Goal: Contribute content: Contribute content

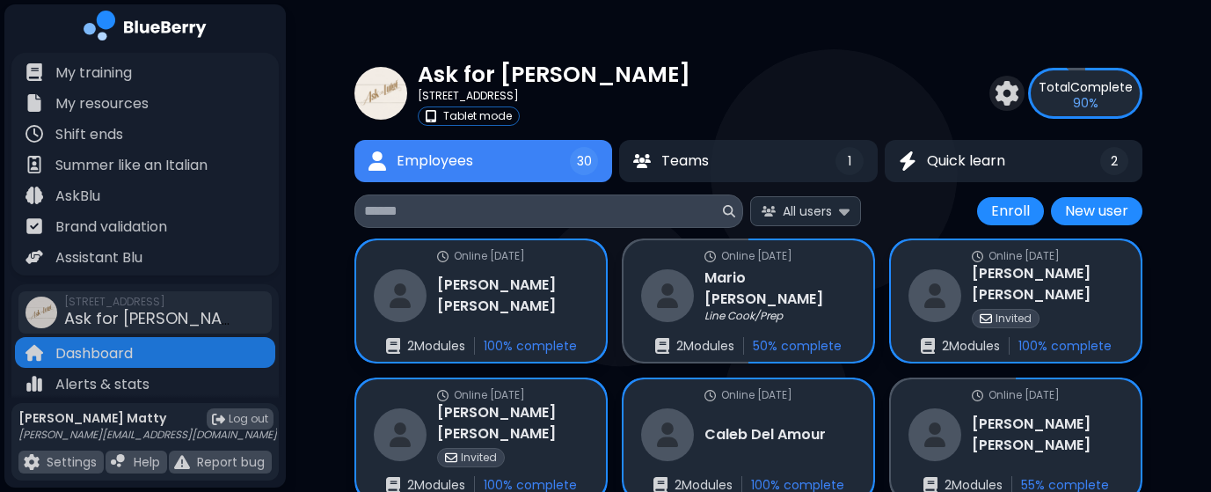
click at [497, 203] on input at bounding box center [541, 210] width 355 height 21
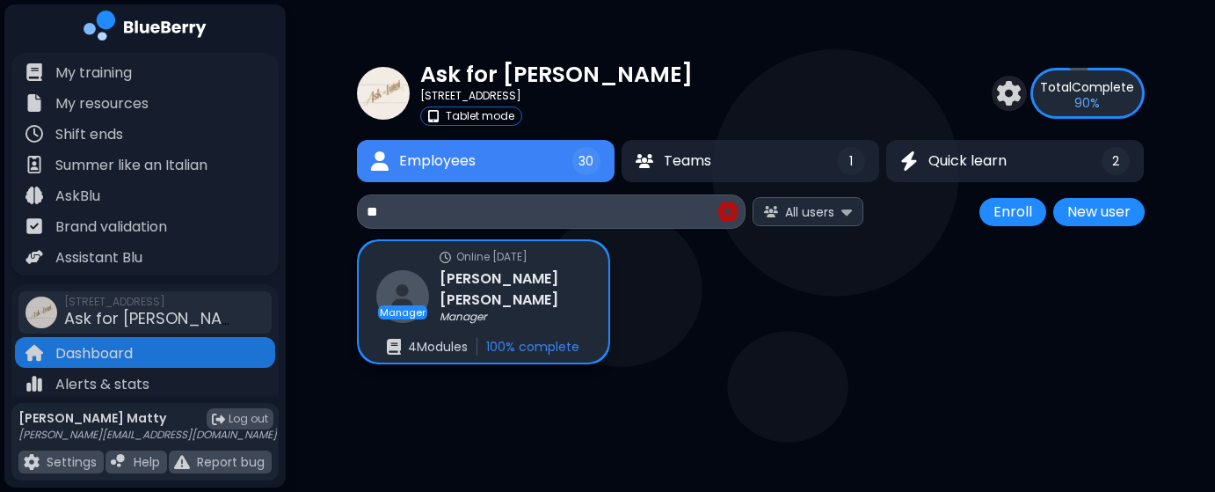
type input "*"
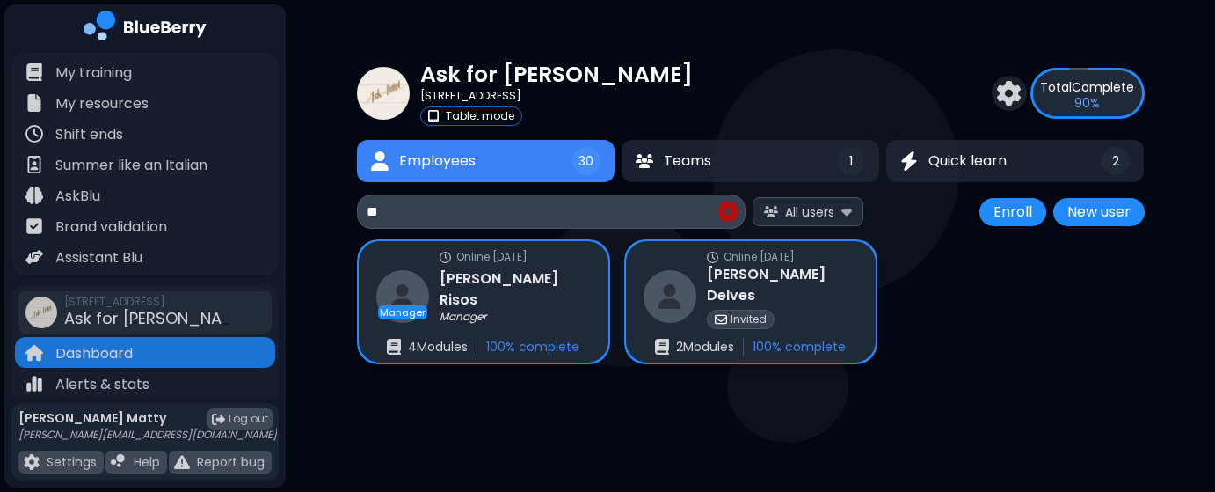
type input "*"
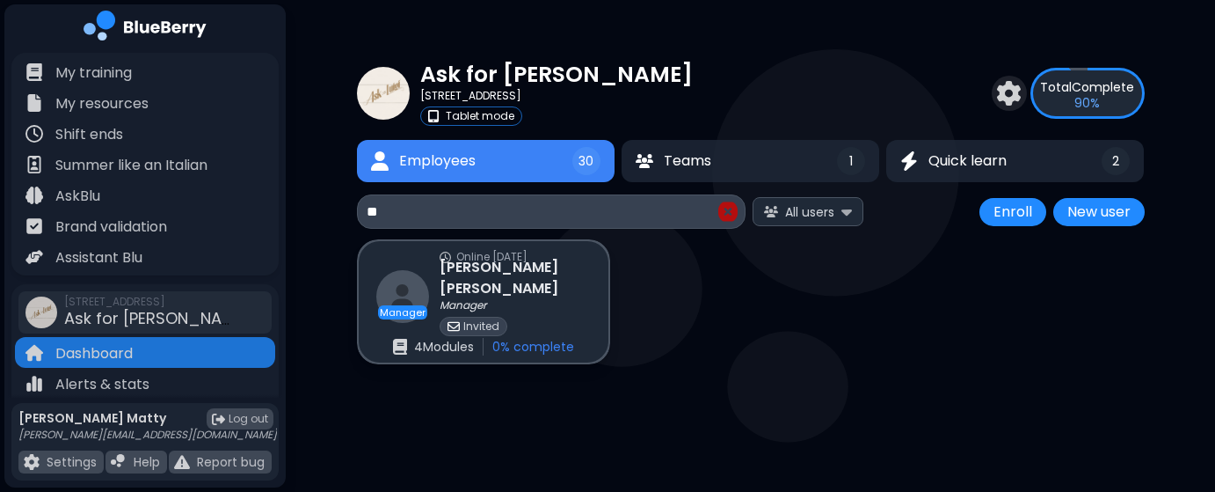
type input "*"
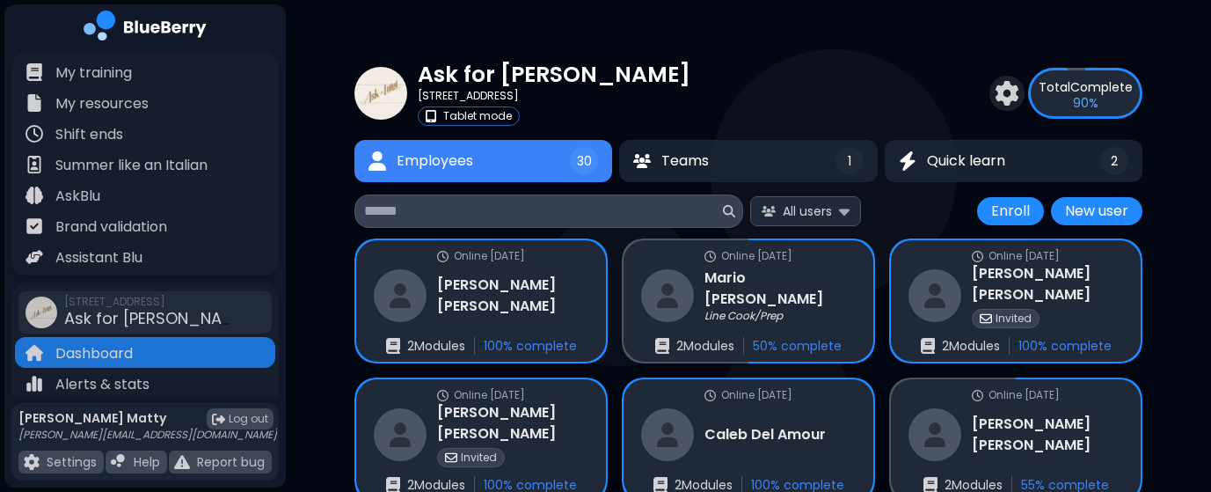
click at [1082, 98] on p "90 %" at bounding box center [1085, 103] width 25 height 16
click at [1013, 98] on img at bounding box center [1006, 93] width 25 height 25
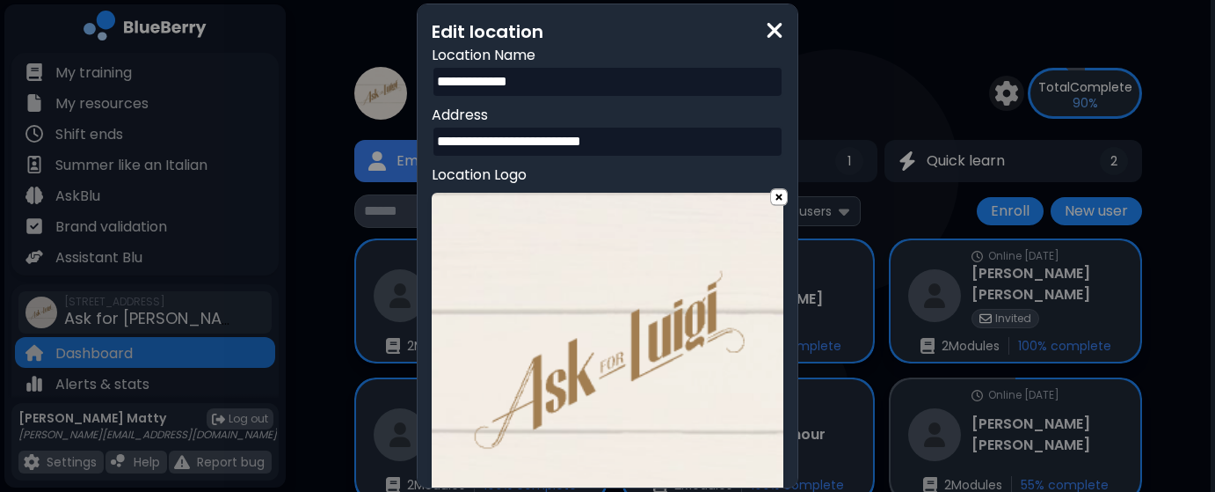
click at [776, 30] on img at bounding box center [775, 30] width 18 height 24
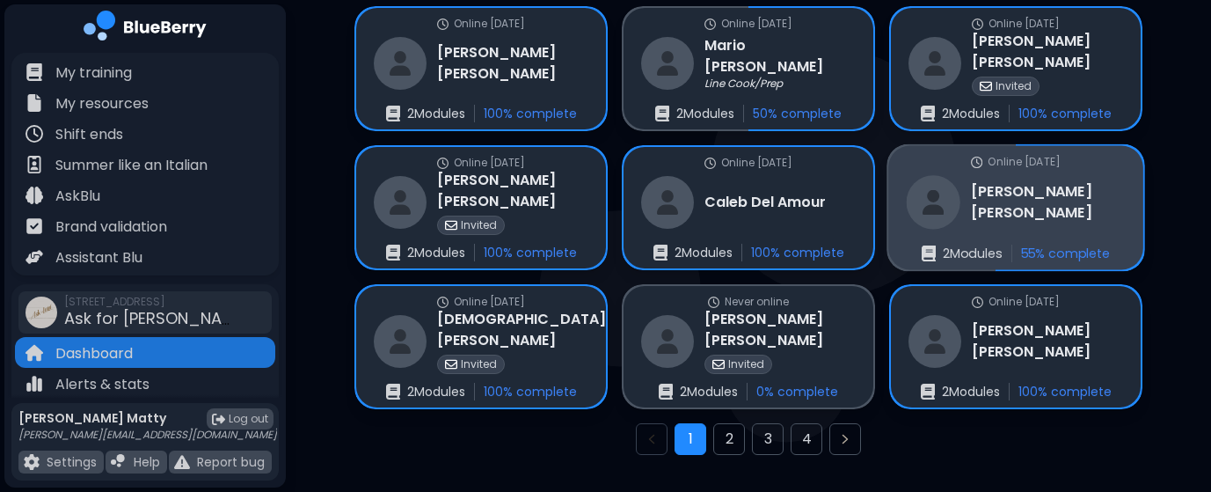
scroll to position [251, 0]
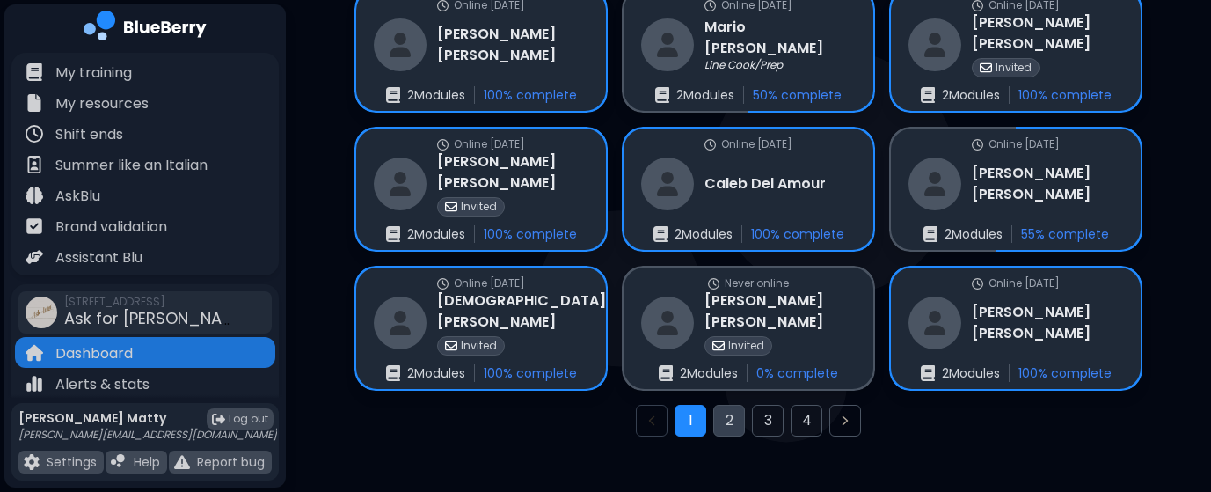
click at [733, 414] on button "2" at bounding box center [729, 420] width 32 height 32
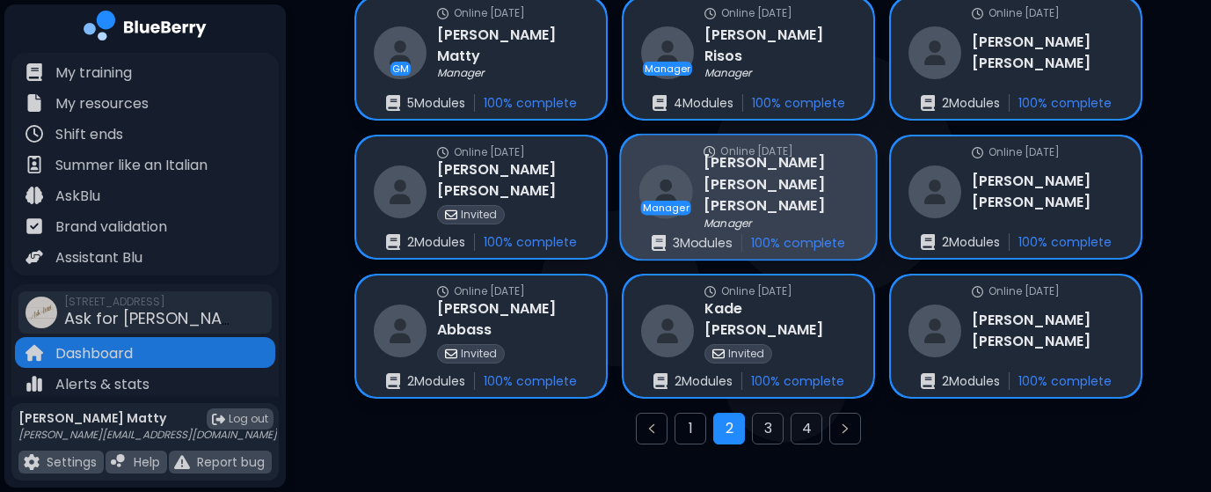
scroll to position [266, 0]
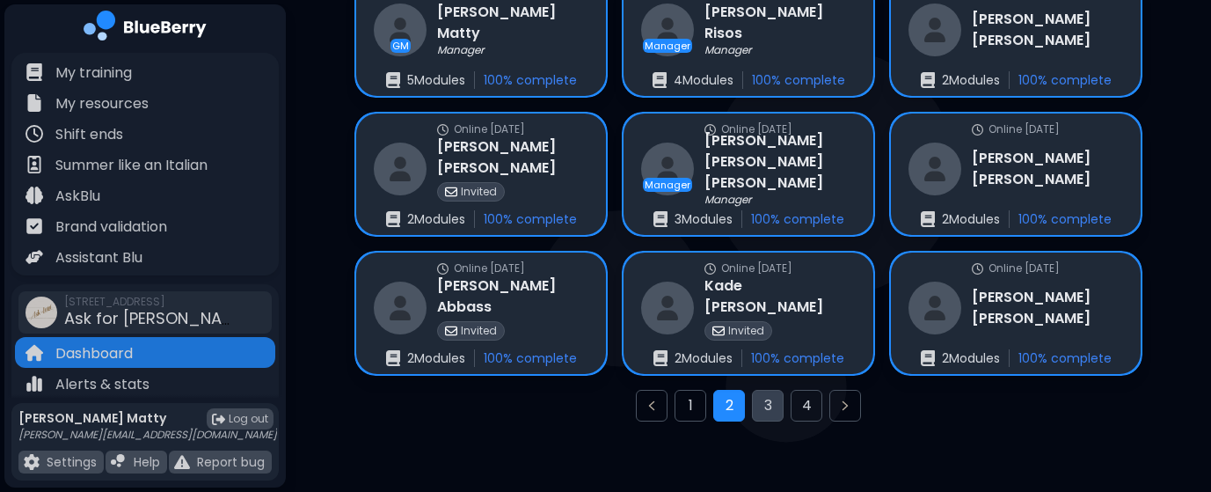
click at [778, 406] on button "3" at bounding box center [768, 406] width 32 height 32
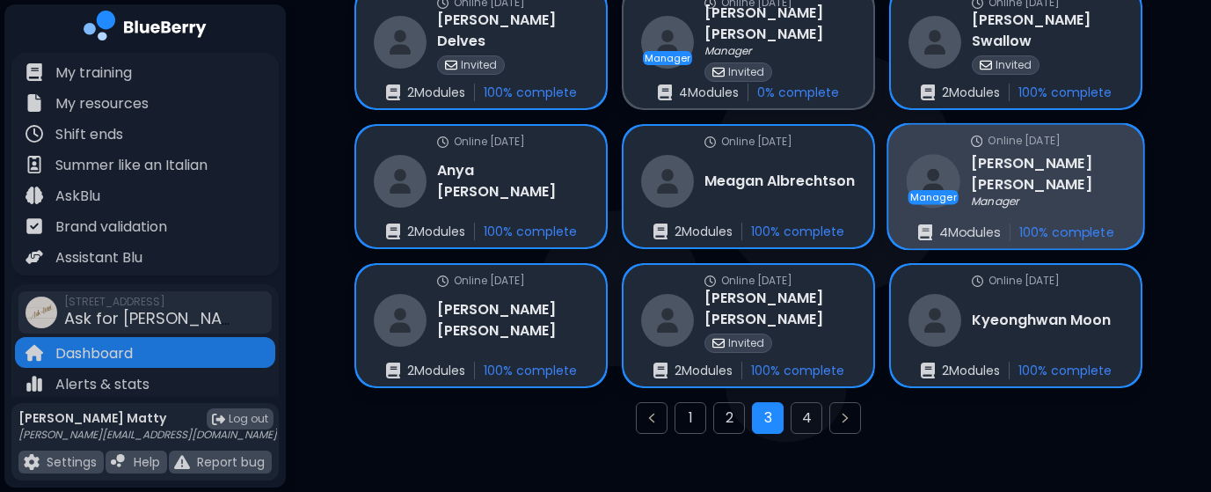
scroll to position [266, 0]
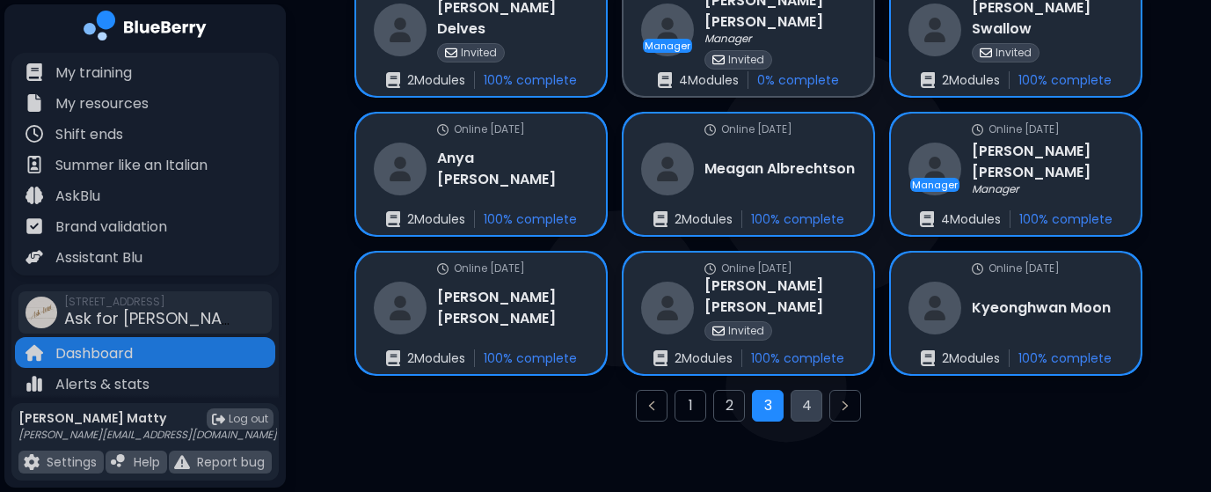
click at [799, 411] on button "4" at bounding box center [806, 406] width 32 height 32
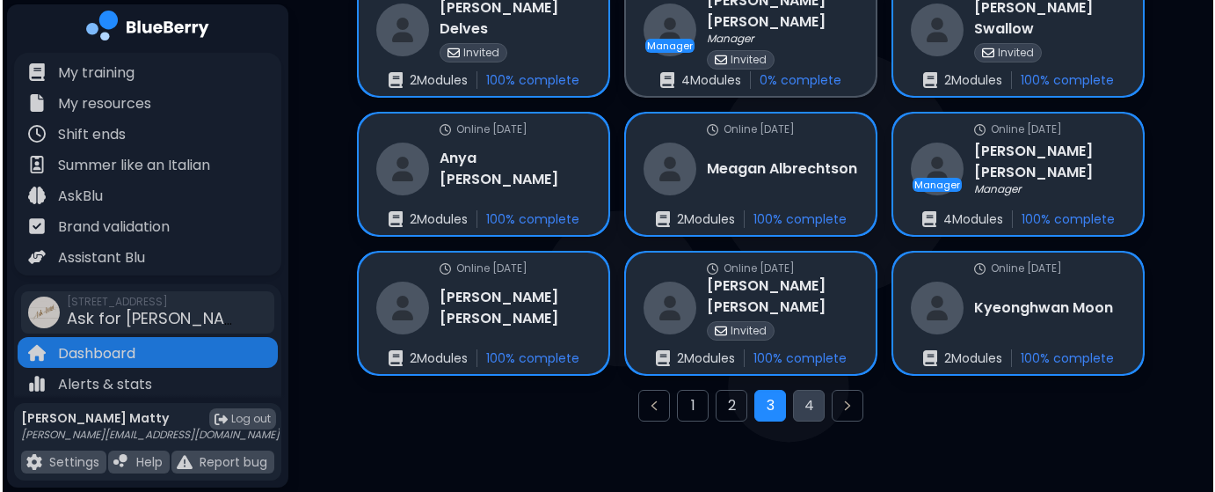
scroll to position [0, 0]
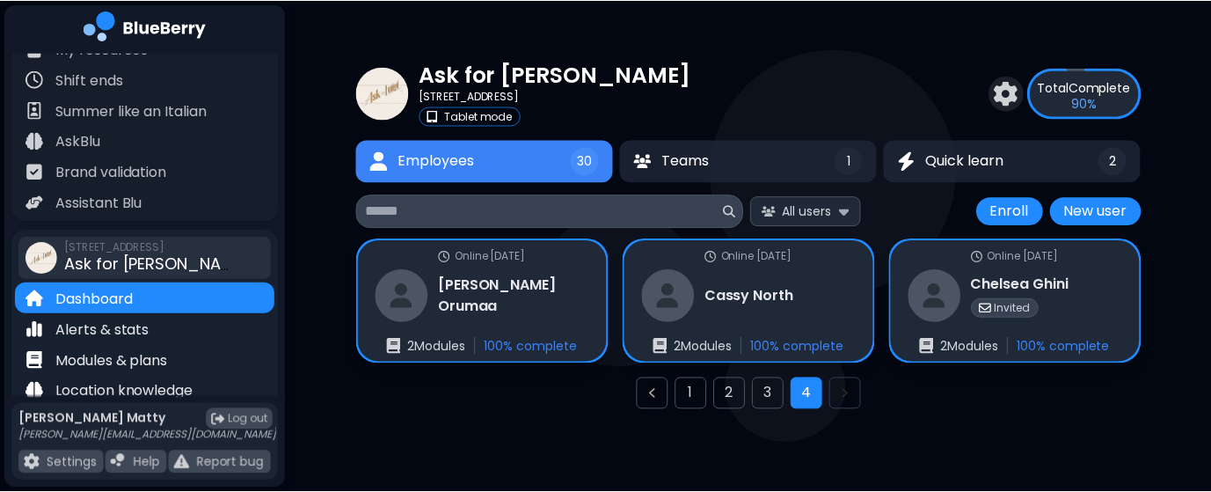
scroll to position [67, 0]
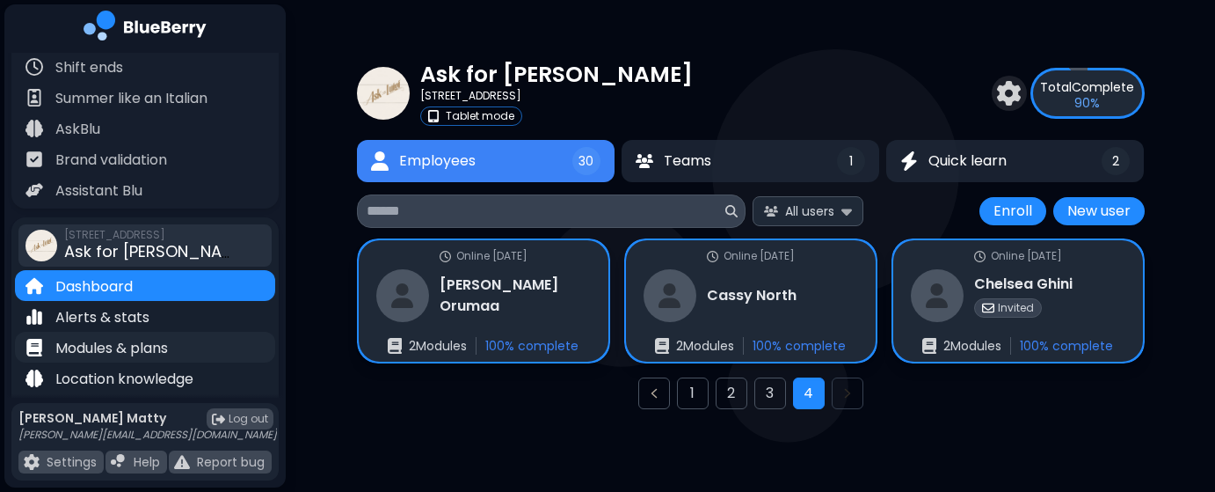
click at [110, 346] on p "Modules & plans" at bounding box center [111, 348] width 113 height 21
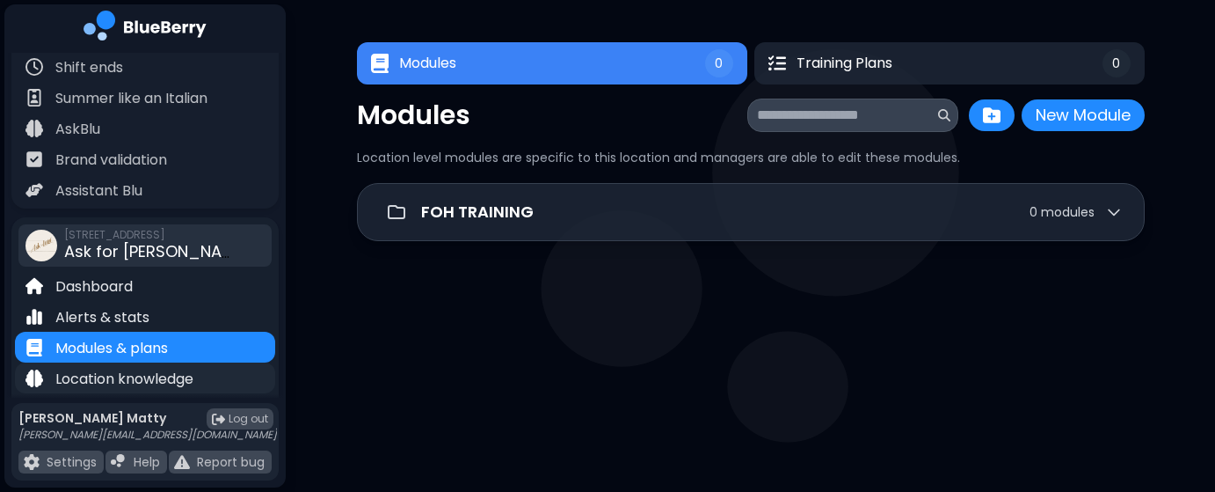
click at [162, 375] on p "Location knowledge" at bounding box center [124, 378] width 138 height 21
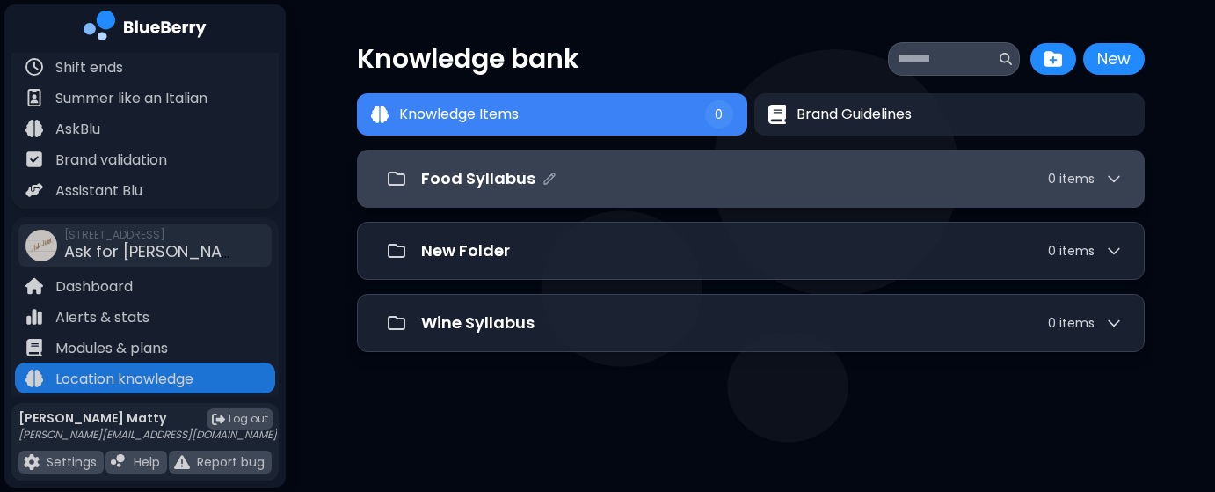
click at [1005, 176] on div "Food Syllabus 0 item s" at bounding box center [772, 178] width 702 height 25
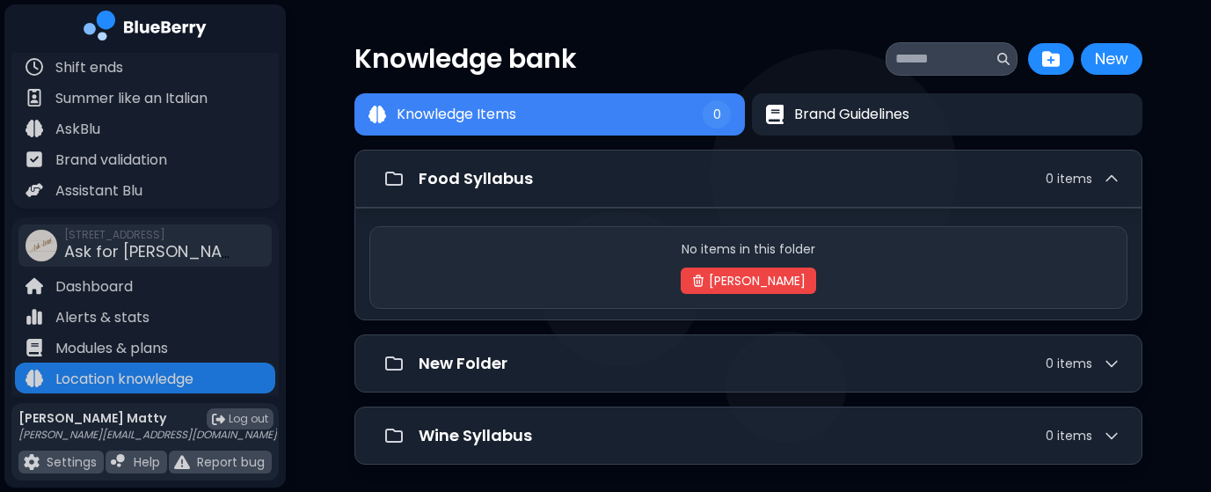
click at [808, 247] on p "No items in this folder" at bounding box center [748, 249] width 134 height 16
click at [808, 248] on p "No items in this folder" at bounding box center [748, 249] width 134 height 16
click at [689, 215] on div "No items in this folder Delete Folder" at bounding box center [748, 264] width 788 height 113
click at [1051, 61] on img at bounding box center [1051, 59] width 18 height 18
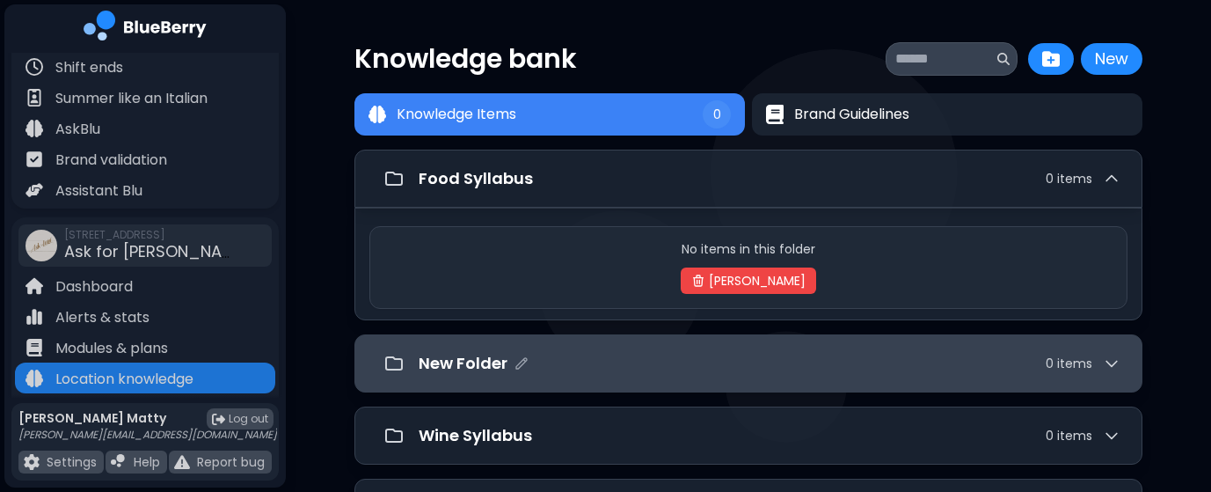
click at [1110, 363] on icon at bounding box center [1112, 363] width 18 height 18
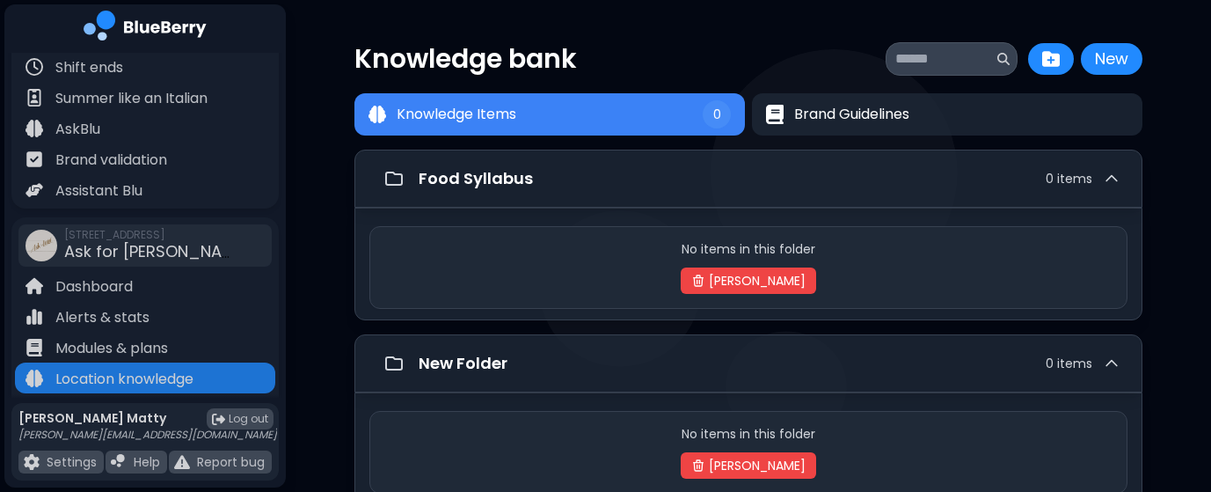
click at [789, 464] on button "[PERSON_NAME]" at bounding box center [748, 465] width 135 height 26
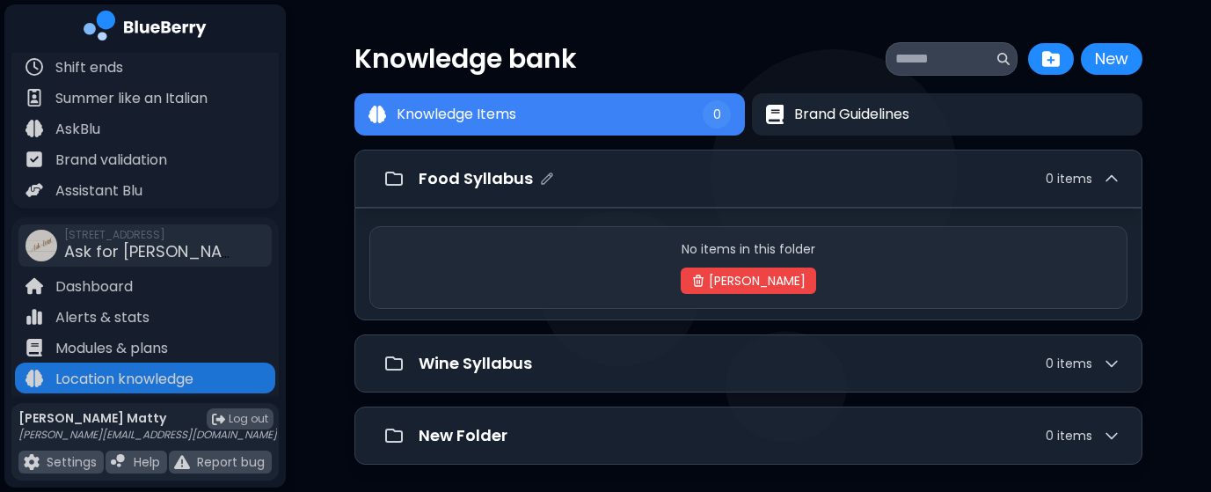
click at [754, 198] on div "Food Syllabus 0 item s" at bounding box center [748, 178] width 788 height 58
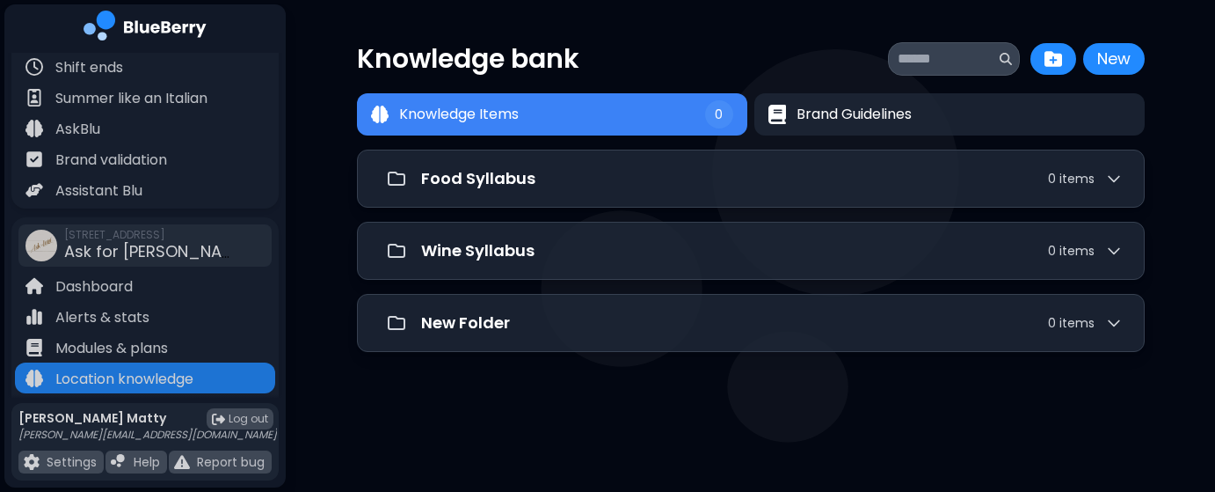
click at [561, 122] on button "Knowledge Items 0" at bounding box center [552, 114] width 390 height 42
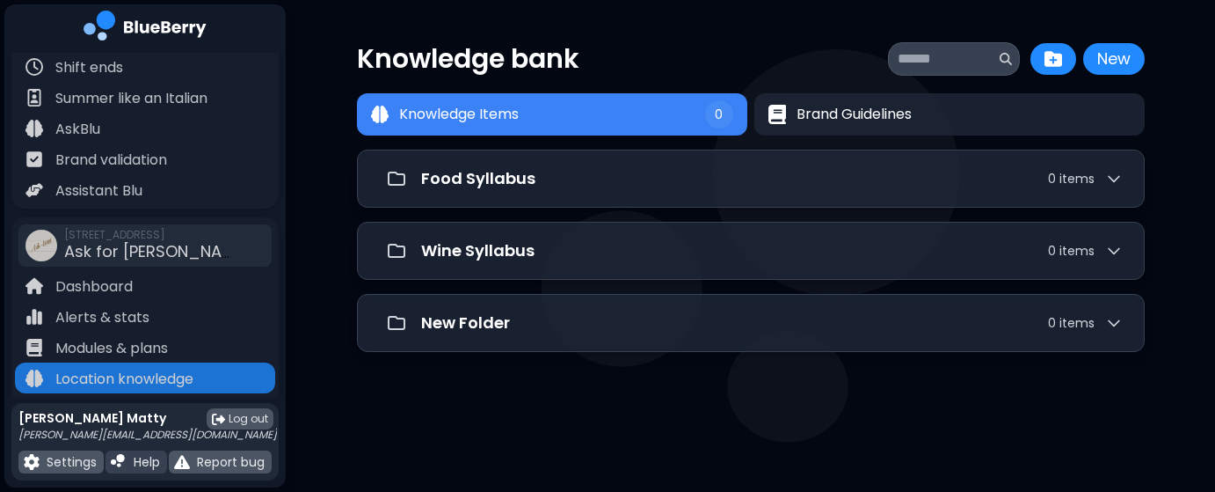
click at [136, 454] on p "Help" at bounding box center [147, 462] width 26 height 16
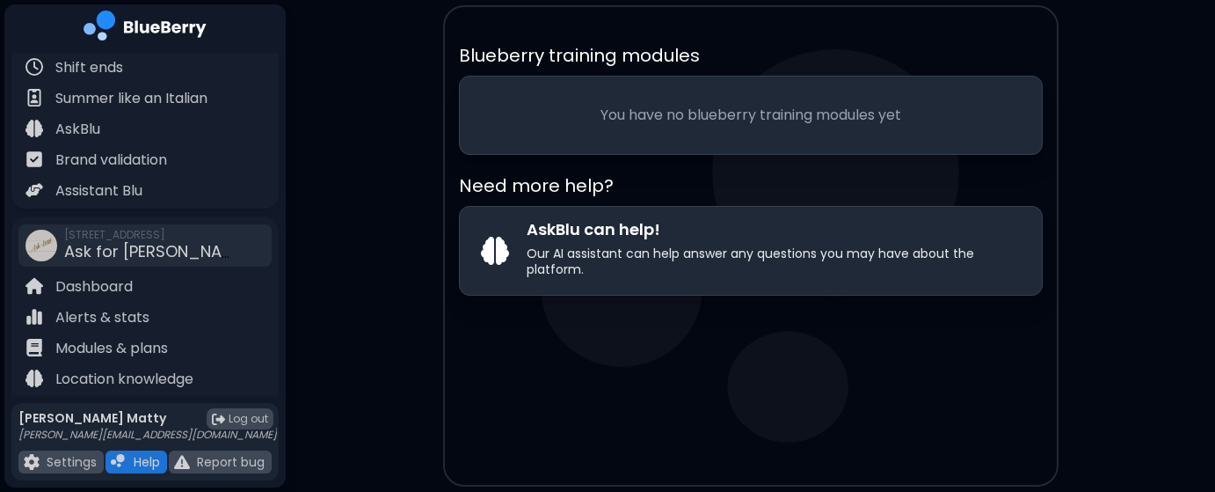
click at [668, 122] on p "You have no blueberry training modules yet" at bounding box center [751, 115] width 540 height 21
click at [650, 108] on p "You have no blueberry training modules yet" at bounding box center [751, 115] width 540 height 21
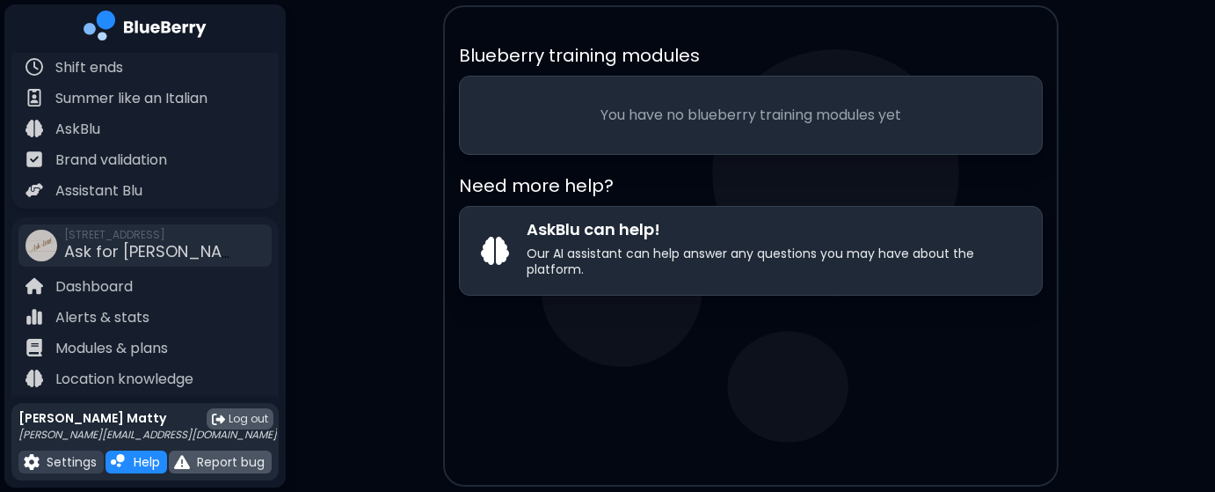
click at [62, 468] on p "Settings" at bounding box center [72, 462] width 50 height 16
select select "****"
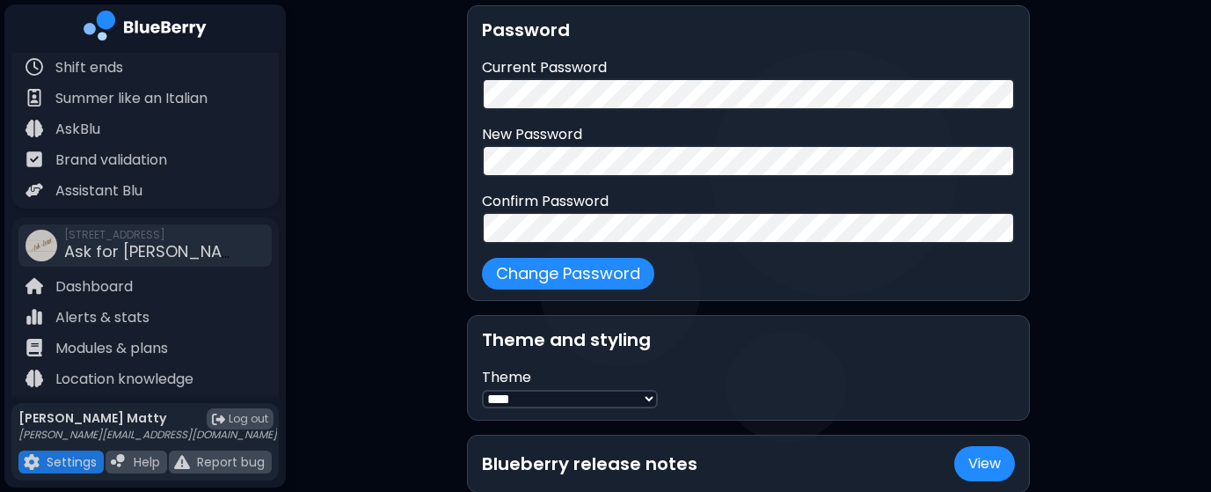
scroll to position [421, 0]
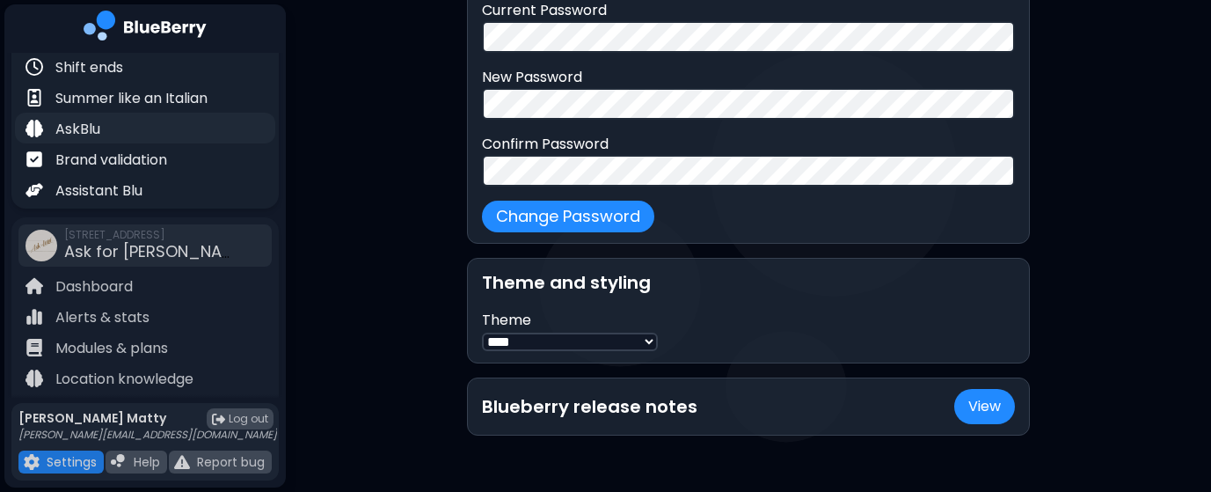
click at [103, 127] on div "AskBlu" at bounding box center [145, 128] width 260 height 31
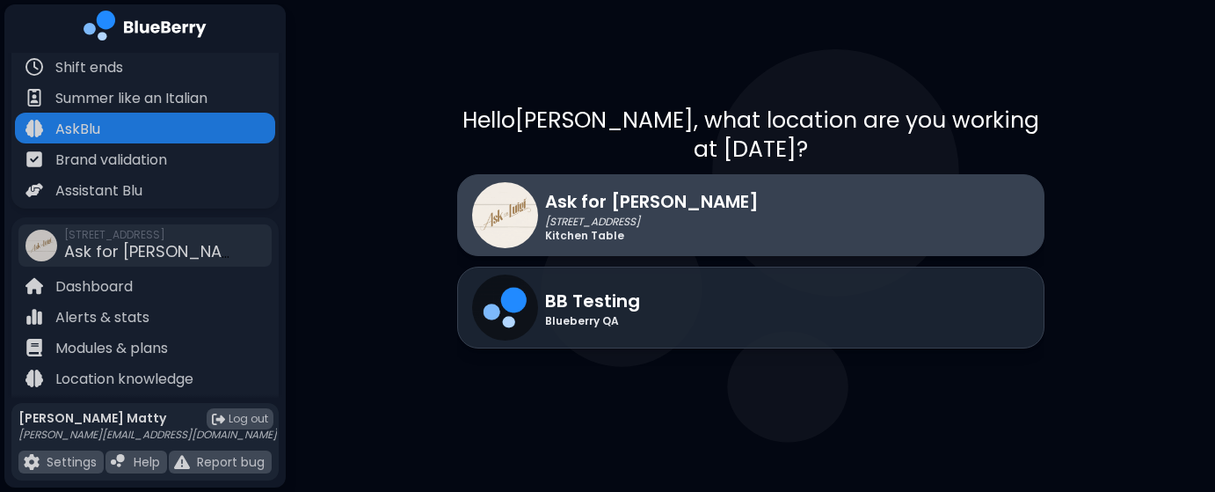
click at [644, 211] on p "Ask for [PERSON_NAME]" at bounding box center [652, 201] width 214 height 26
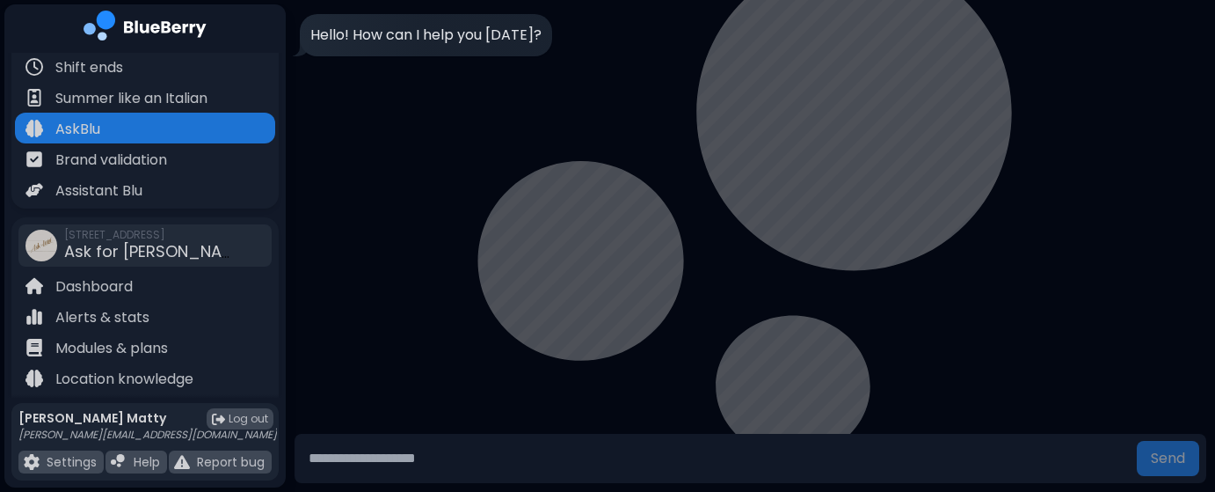
click at [538, 467] on input "text" at bounding box center [716, 458] width 828 height 35
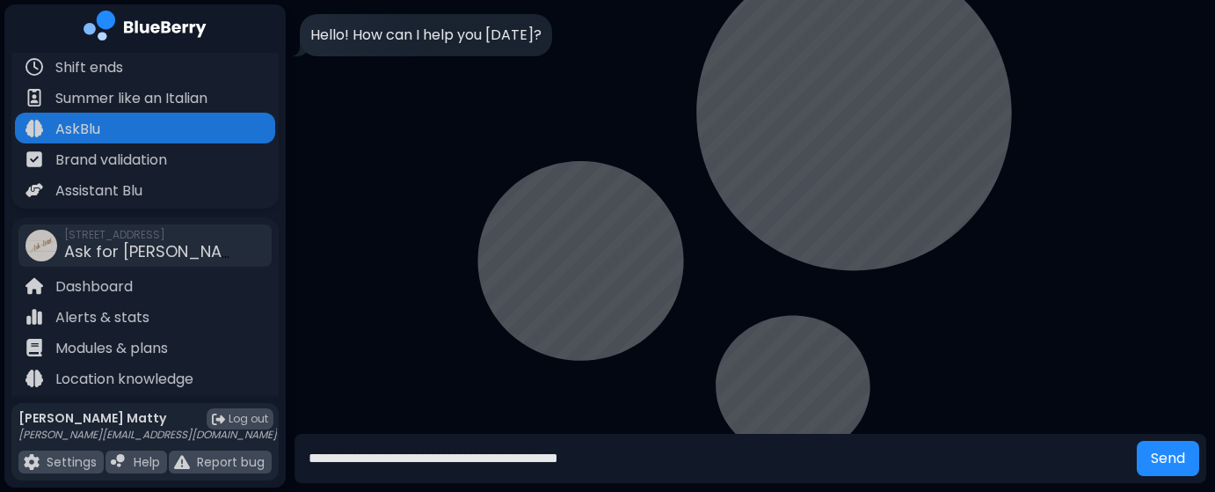
type input "**********"
click at [1137, 441] on button "Send" at bounding box center [1168, 458] width 62 height 35
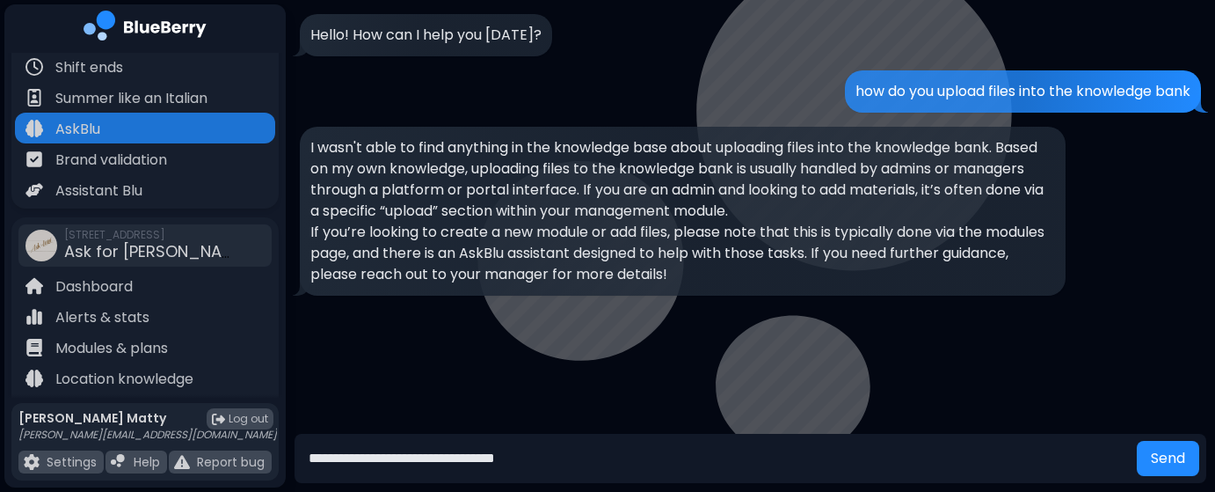
type input "**********"
click at [1137, 441] on button "Send" at bounding box center [1168, 458] width 62 height 35
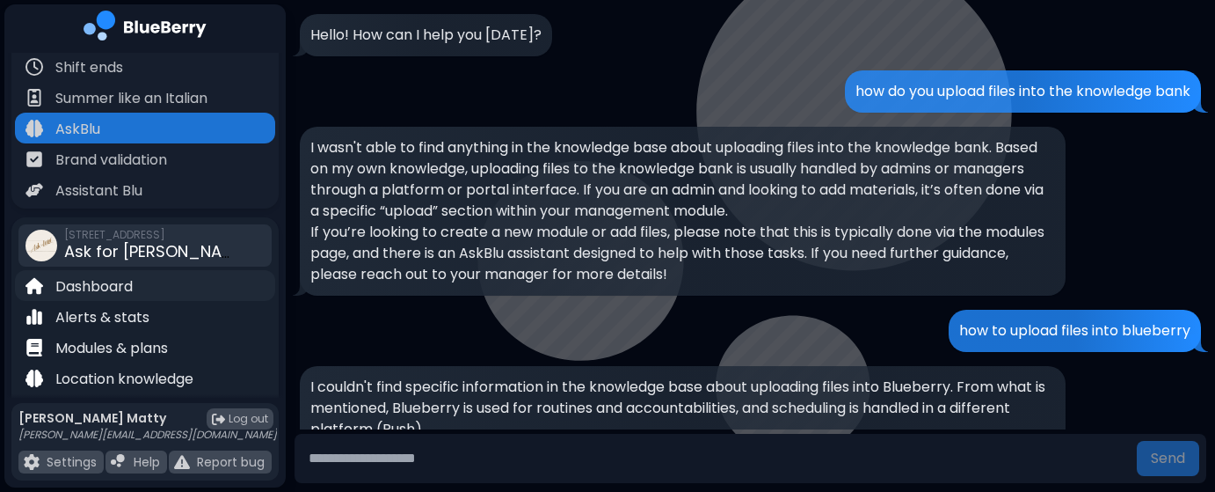
click at [88, 289] on p "Dashboard" at bounding box center [93, 286] width 77 height 21
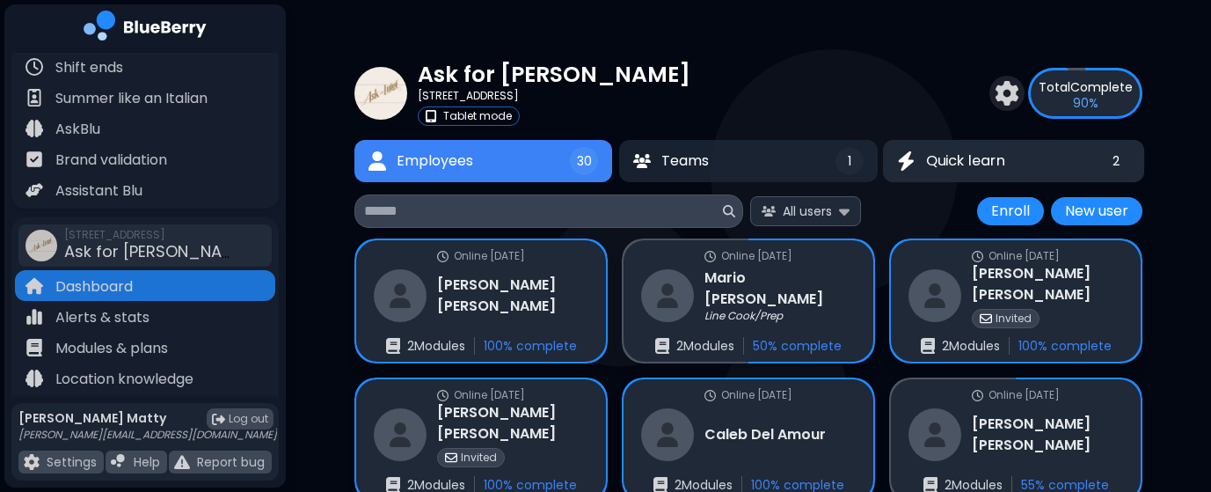
click at [974, 154] on span "Quick learn" at bounding box center [964, 160] width 79 height 21
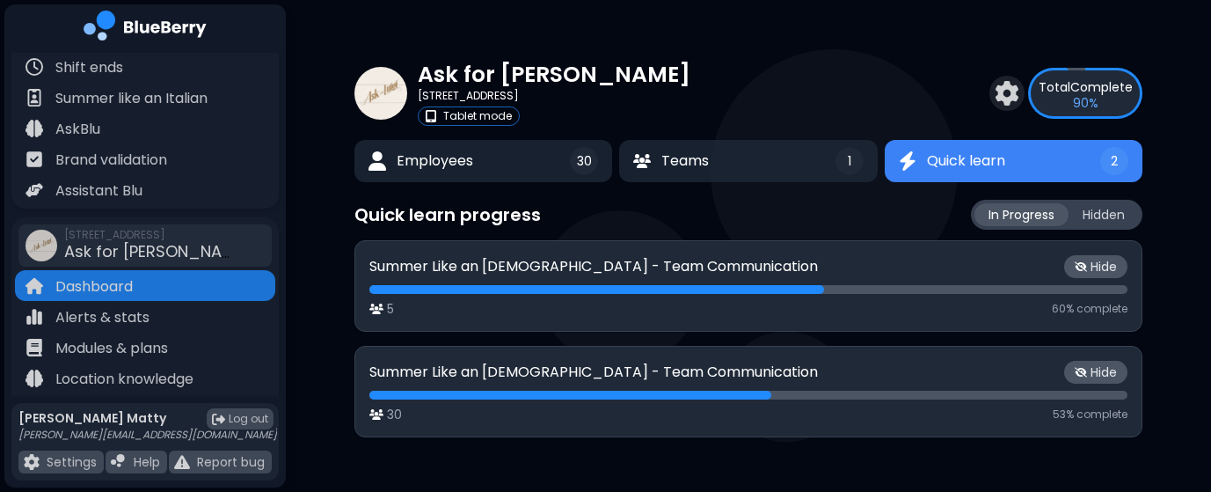
click at [764, 184] on div "Ask for [PERSON_NAME] [STREET_ADDRESS][PERSON_NAME] Tablet mode Total Complete …" at bounding box center [748, 309] width 788 height 499
click at [761, 179] on button "Teams 1" at bounding box center [748, 161] width 259 height 42
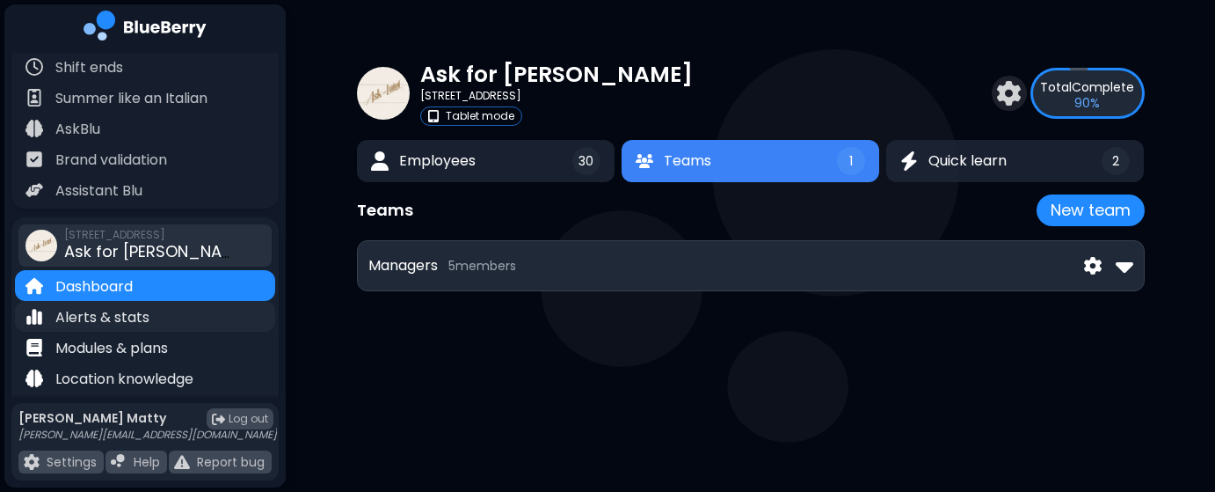
click at [165, 312] on div "Alerts & stats" at bounding box center [145, 316] width 260 height 31
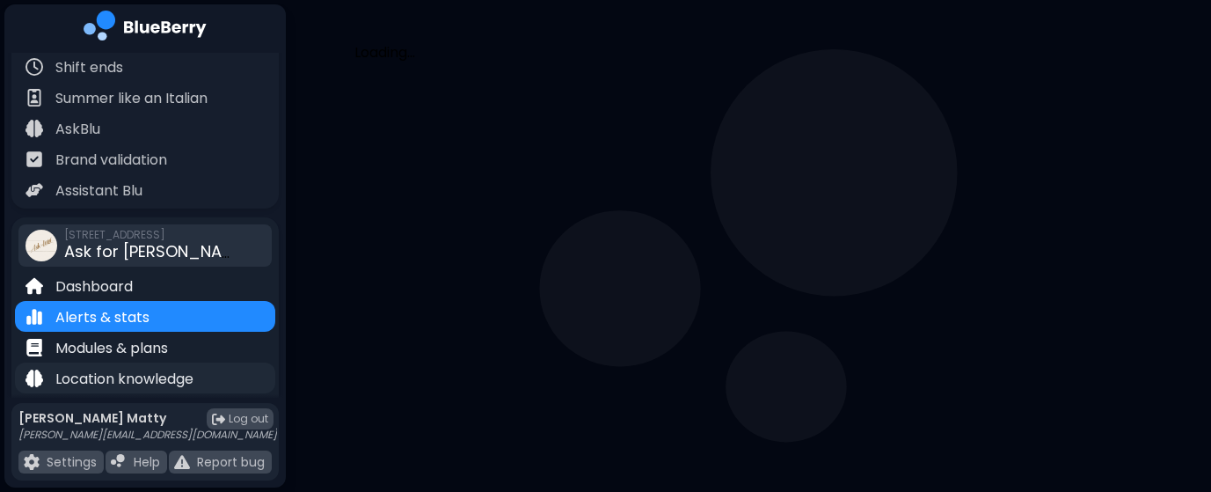
click at [125, 371] on p "Location knowledge" at bounding box center [124, 378] width 138 height 21
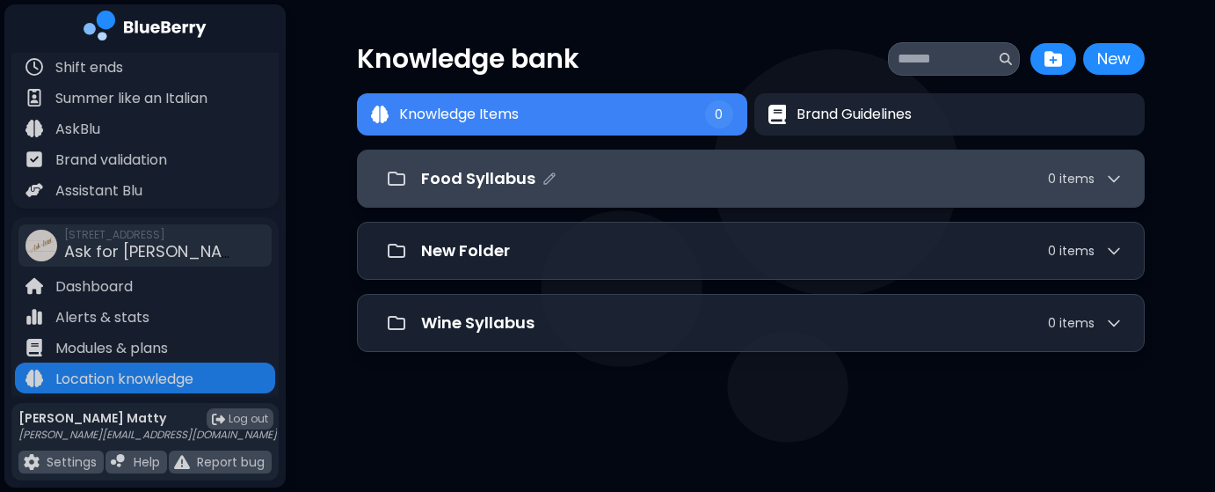
click at [1119, 178] on icon at bounding box center [1114, 179] width 18 height 18
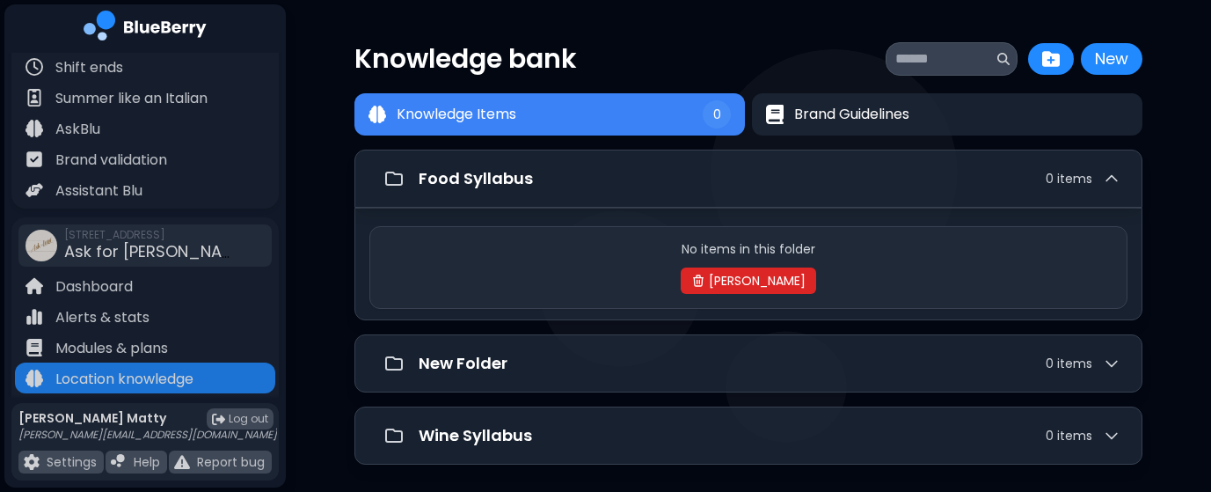
click at [771, 277] on button "[PERSON_NAME]" at bounding box center [748, 280] width 135 height 26
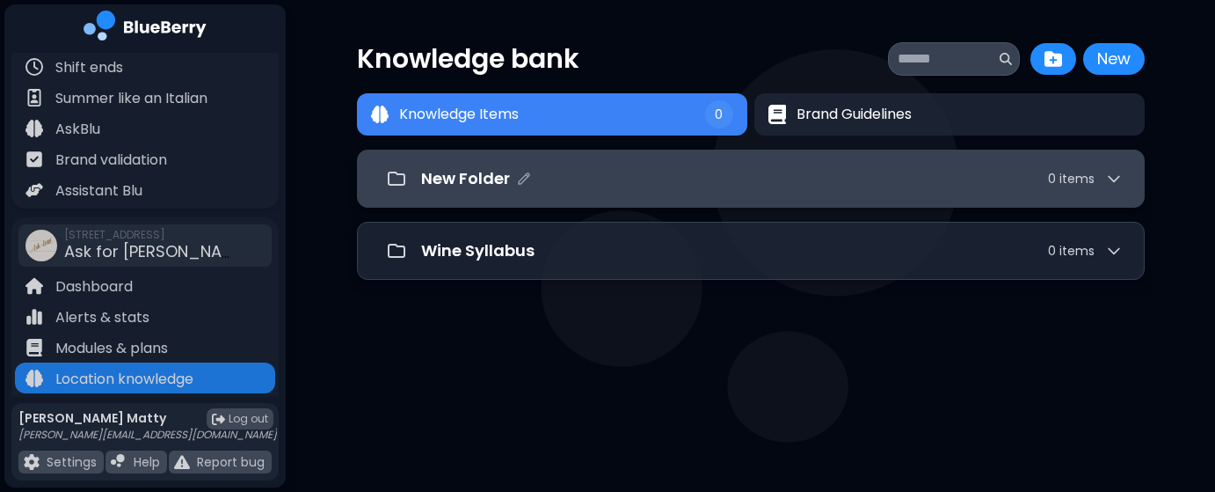
click at [1116, 179] on icon at bounding box center [1114, 179] width 11 height 5
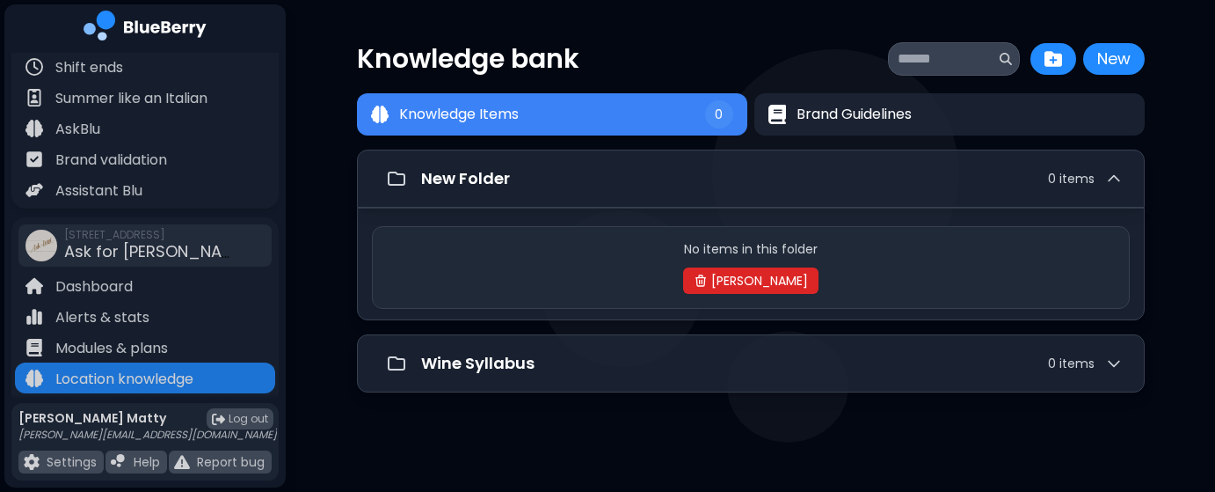
click at [773, 290] on button "[PERSON_NAME]" at bounding box center [750, 280] width 135 height 26
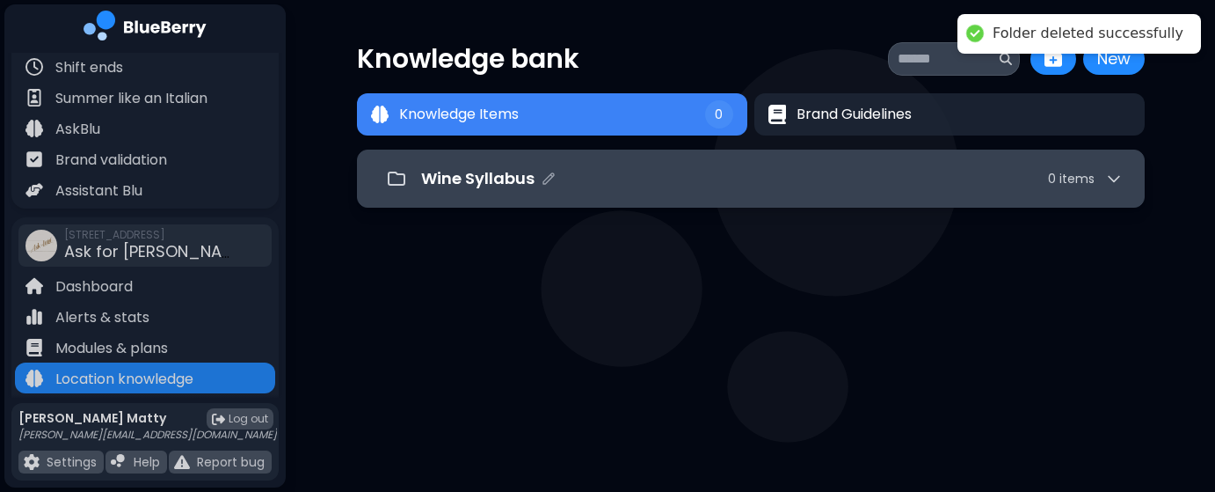
click at [1107, 181] on icon at bounding box center [1114, 179] width 18 height 18
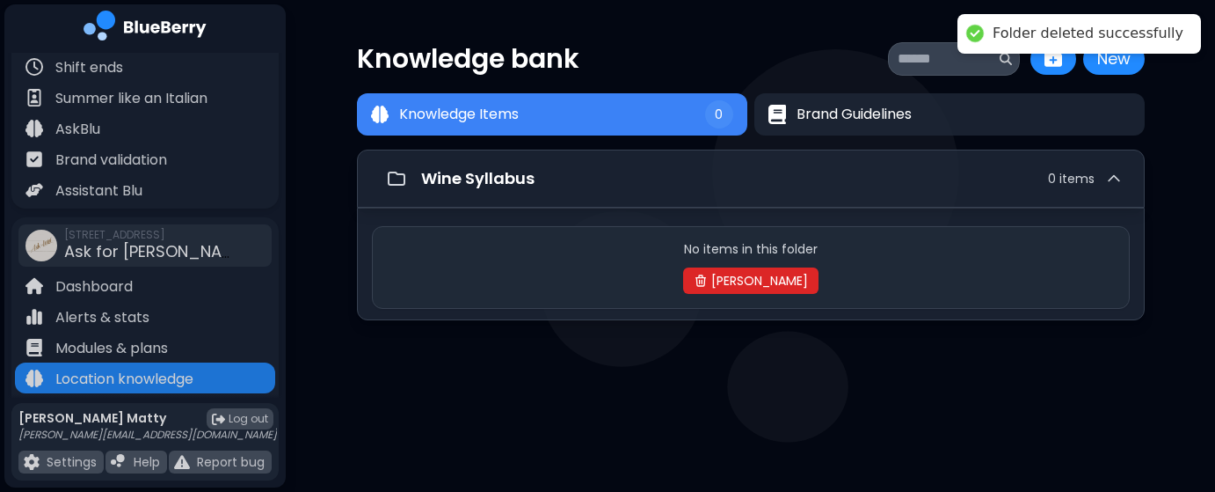
click at [741, 286] on button "[PERSON_NAME]" at bounding box center [750, 280] width 135 height 26
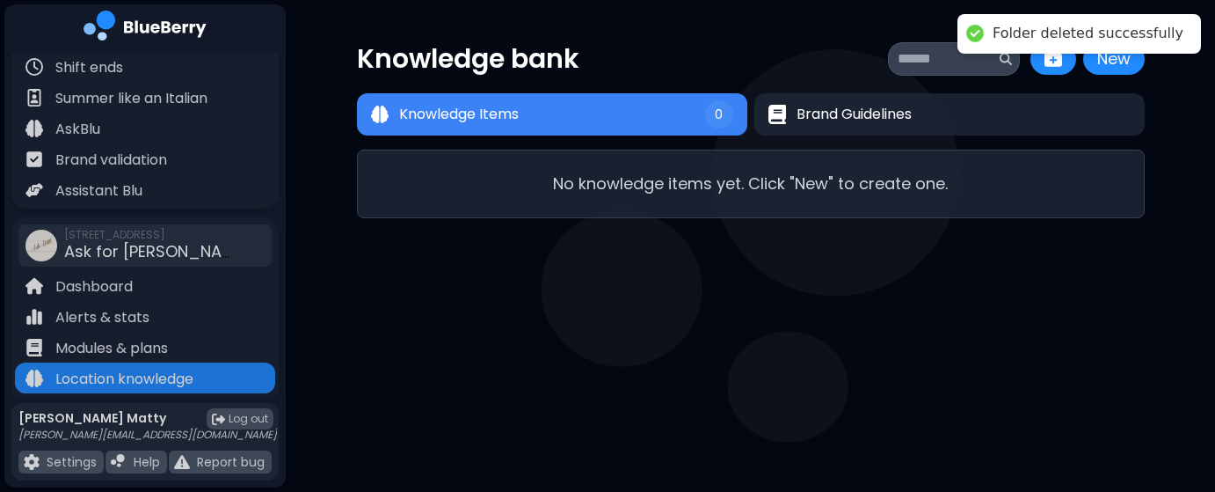
click at [1031, 220] on div "Knowledge bank New New Knowledge Items 0 Brand Guidelines Knowledge Items 0 No …" at bounding box center [751, 130] width 788 height 260
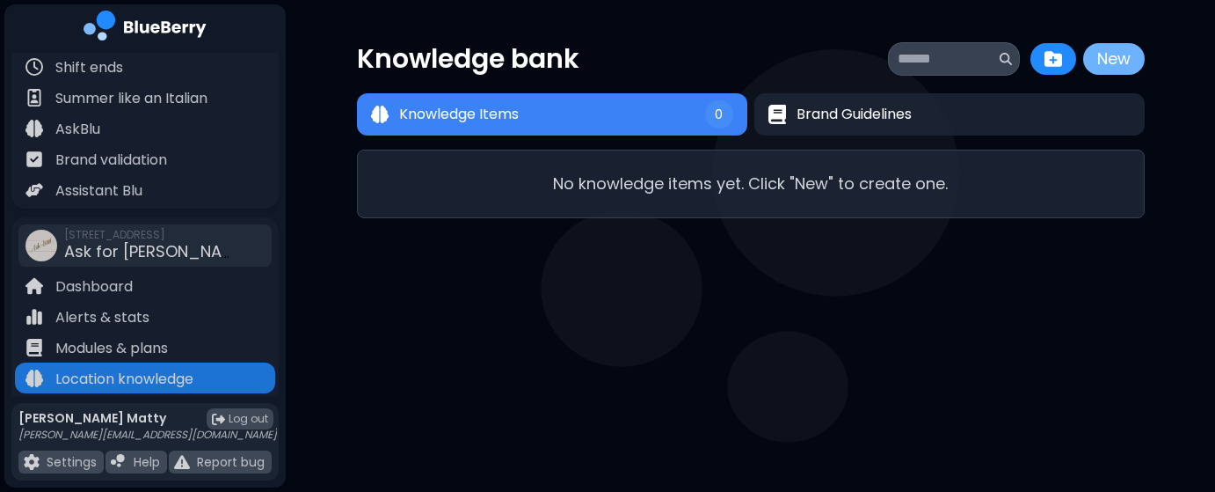
click at [1117, 58] on button "New" at bounding box center [1114, 59] width 62 height 32
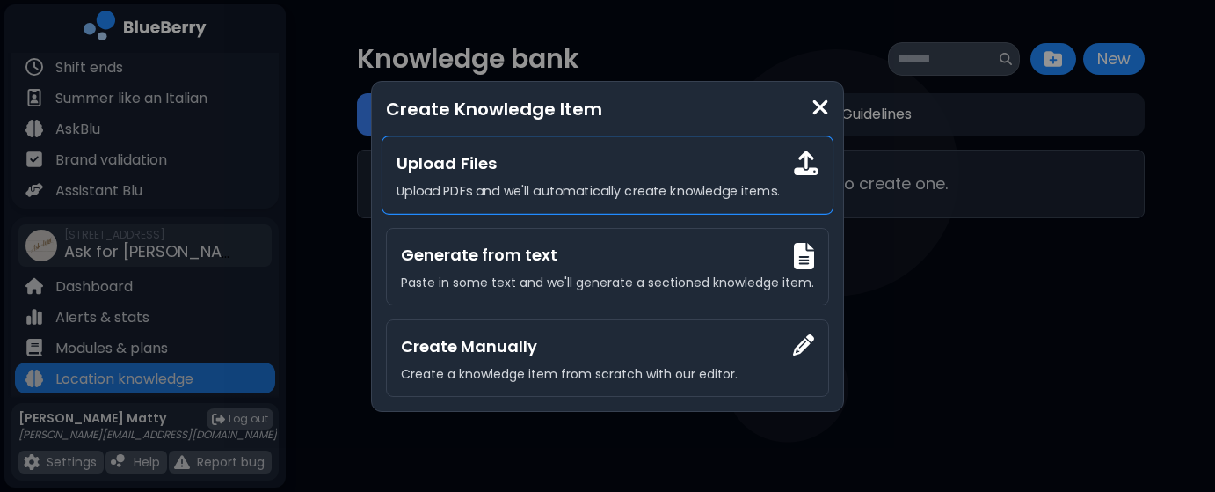
click at [466, 198] on p "Upload PDFs and we'll automatically create knowledge items." at bounding box center [607, 191] width 421 height 16
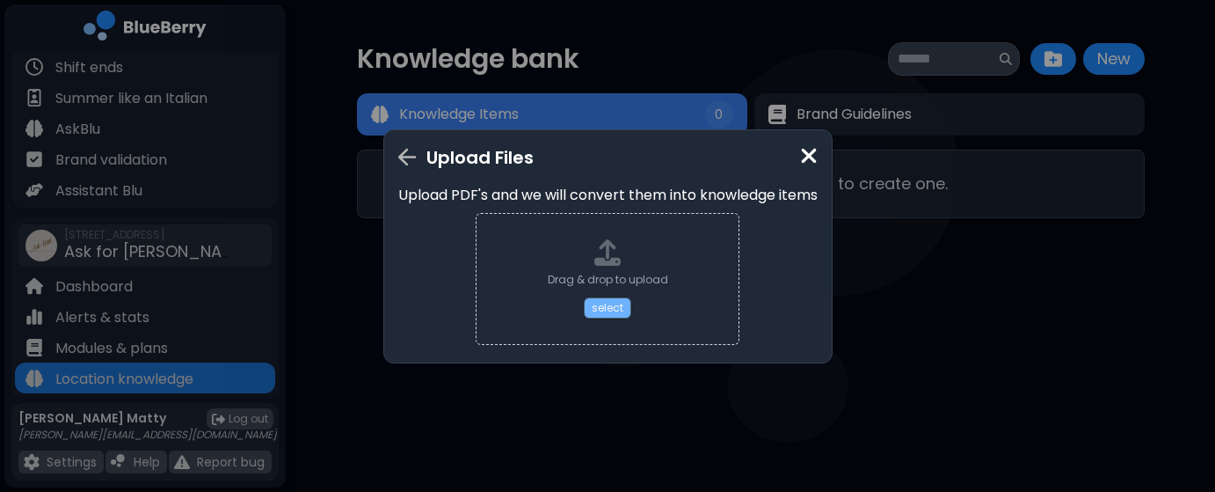
click at [601, 307] on button "select" at bounding box center [607, 307] width 47 height 21
type input "**********"
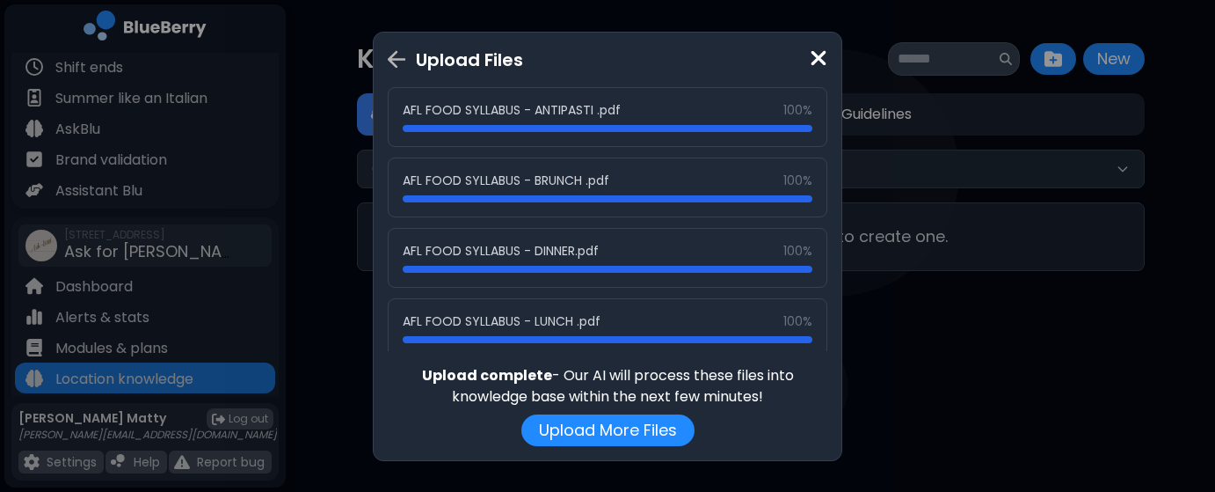
click at [825, 64] on img at bounding box center [819, 59] width 18 height 24
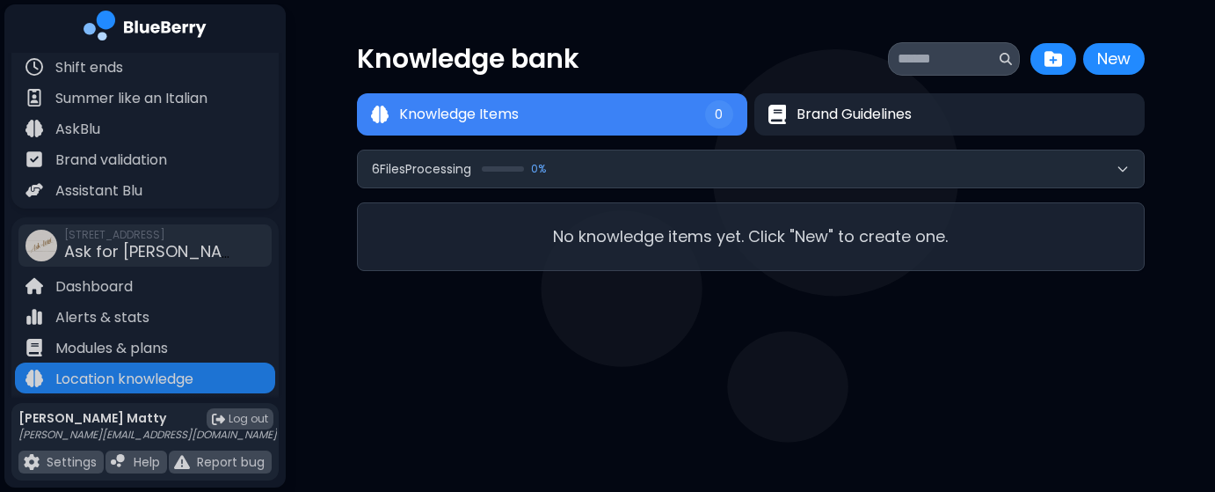
click at [1125, 168] on icon at bounding box center [1122, 169] width 8 height 4
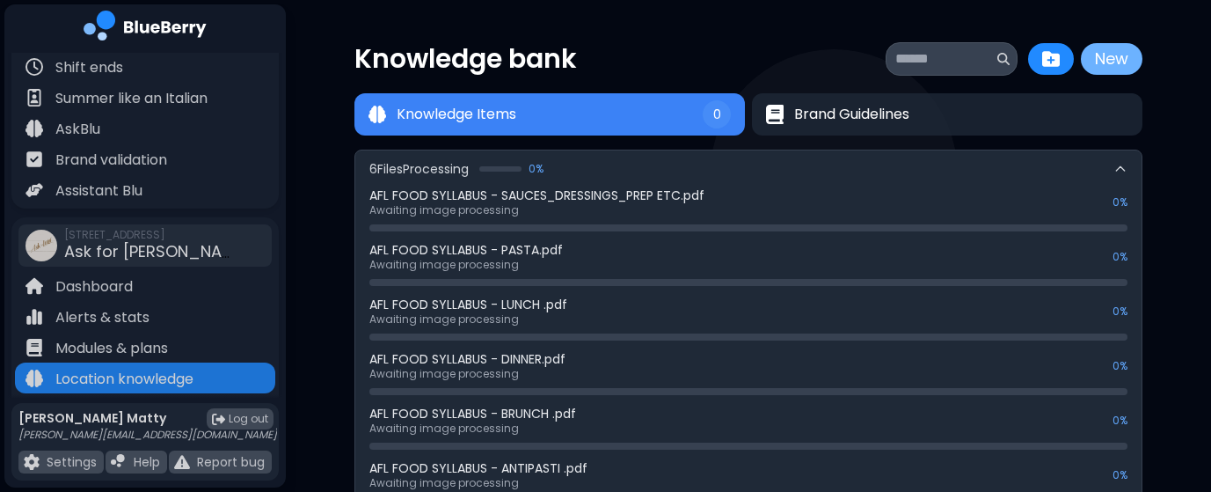
click at [1118, 65] on button "New" at bounding box center [1112, 59] width 62 height 32
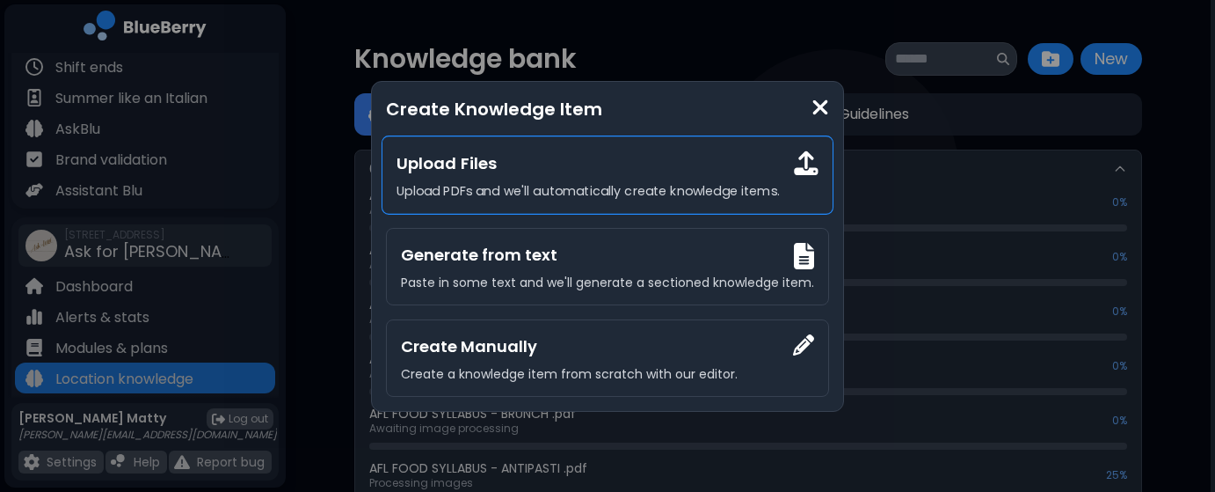
click at [525, 166] on h3 "Upload Files" at bounding box center [607, 162] width 421 height 25
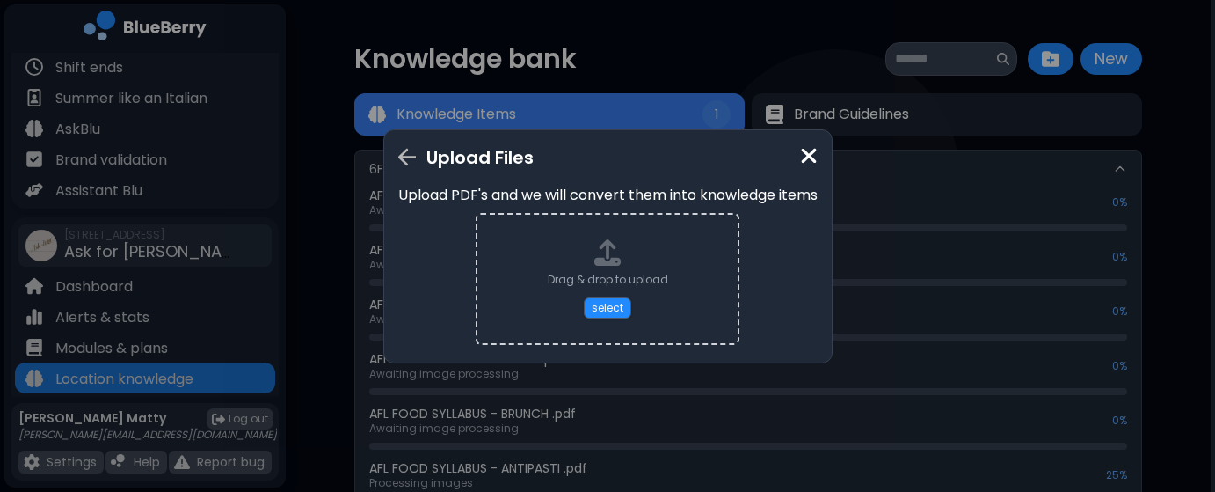
click at [610, 323] on div "Drag & drop to upload select" at bounding box center [608, 279] width 264 height 132
click at [802, 155] on img at bounding box center [809, 156] width 18 height 24
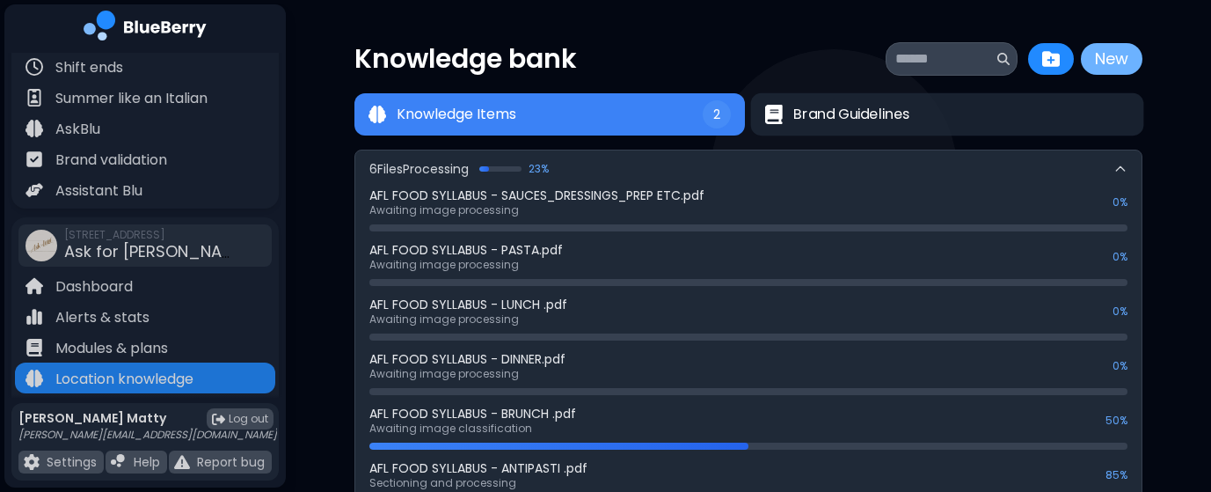
click at [1113, 62] on button "New" at bounding box center [1112, 59] width 62 height 32
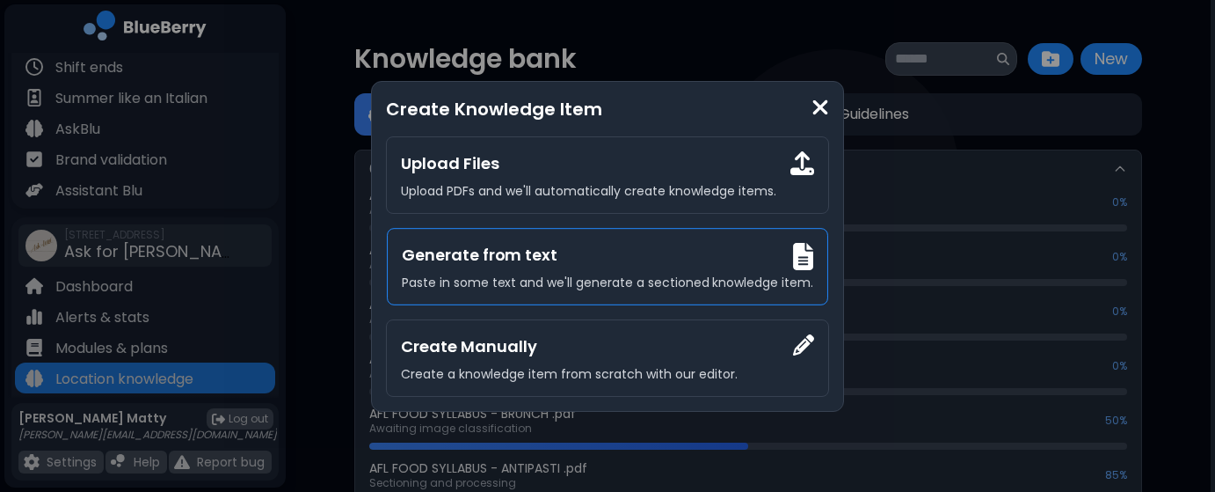
click at [588, 266] on h3 "Generate from text" at bounding box center [608, 255] width 412 height 25
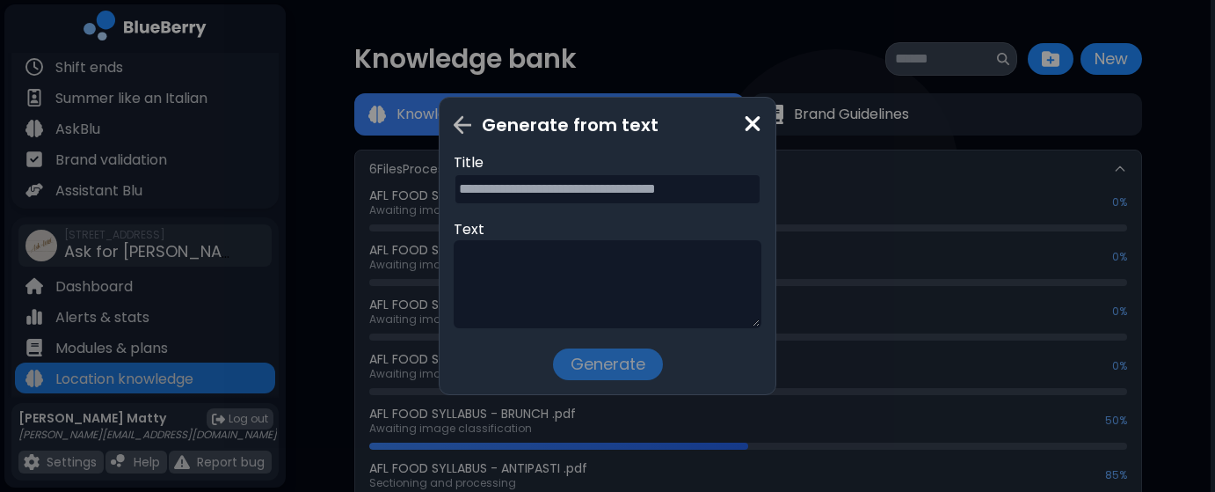
click at [589, 191] on input "text" at bounding box center [608, 189] width 308 height 32
click at [759, 131] on img at bounding box center [753, 124] width 18 height 24
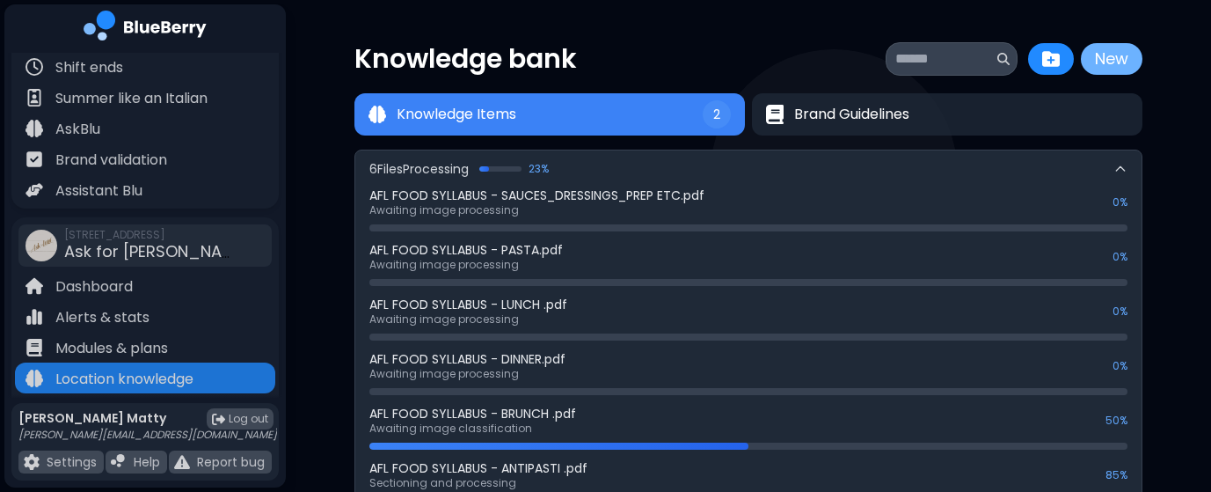
click at [1092, 55] on button "New" at bounding box center [1112, 59] width 62 height 32
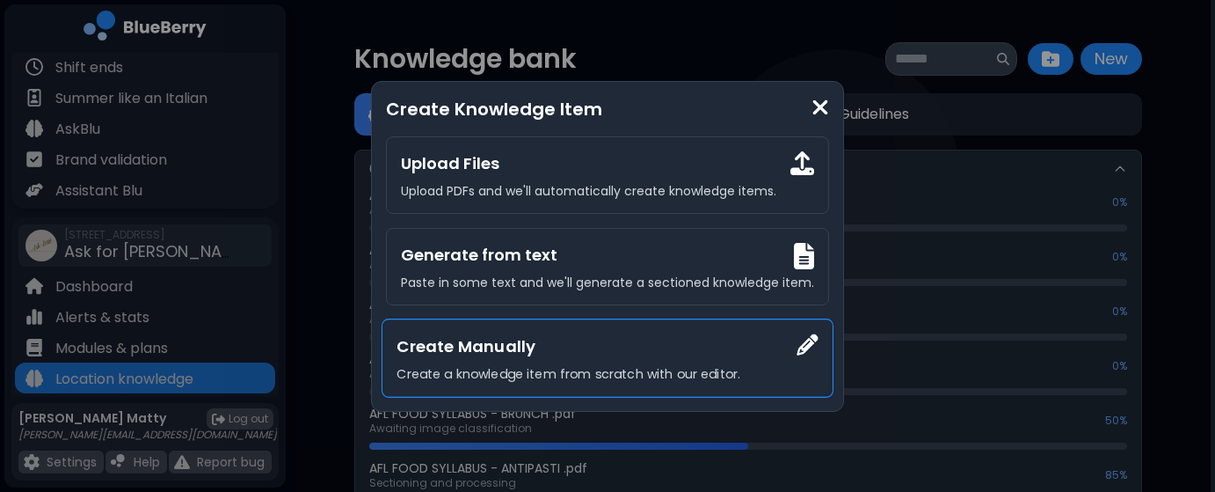
click at [617, 363] on div "Create Manually Create a knowledge item from scratch with our editor." at bounding box center [608, 357] width 452 height 79
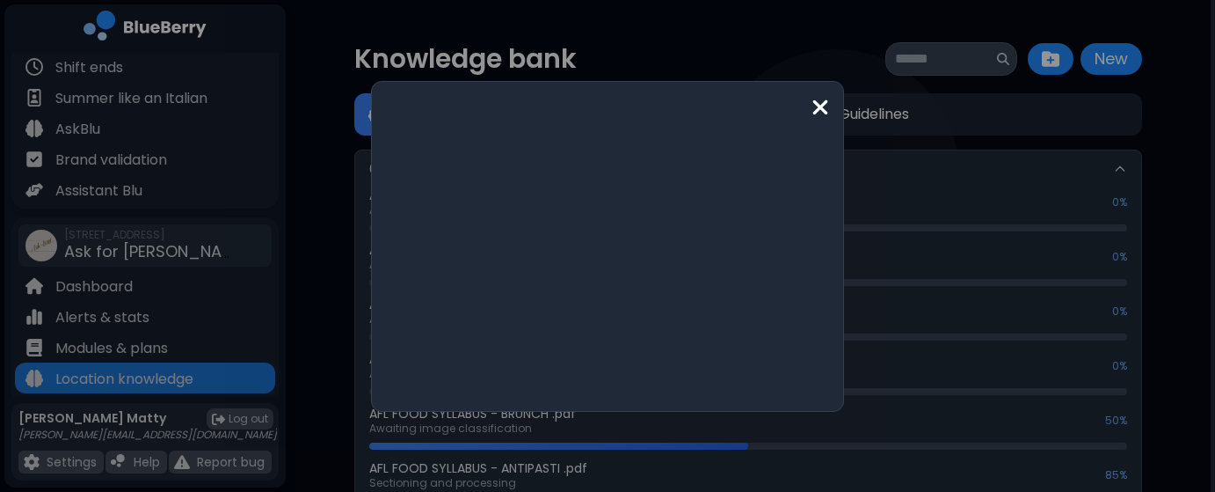
click at [617, 363] on div "Create Manually Create a knowledge item from scratch with our editor." at bounding box center [608, 357] width 452 height 79
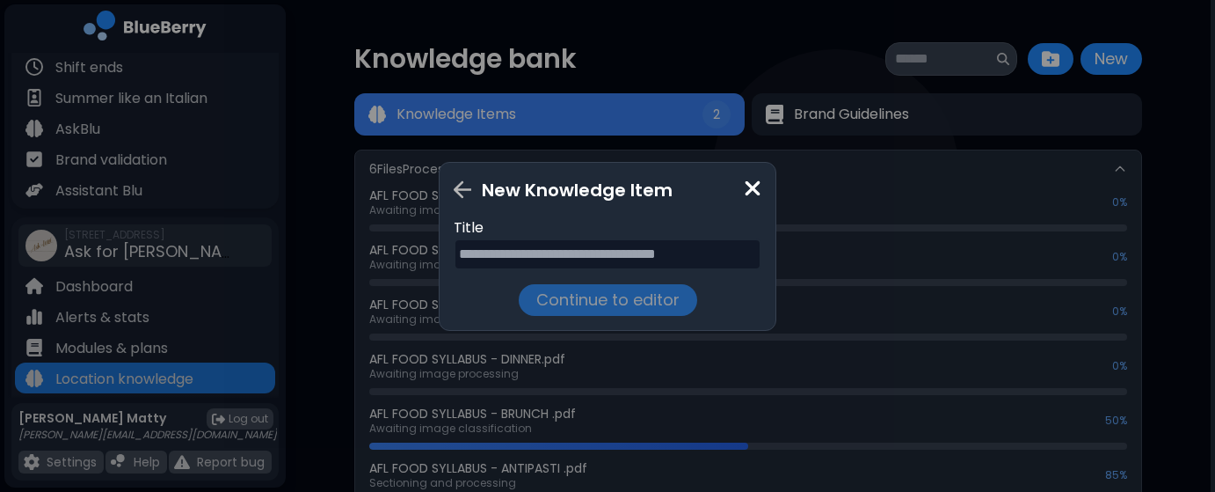
click at [750, 190] on img at bounding box center [753, 189] width 18 height 24
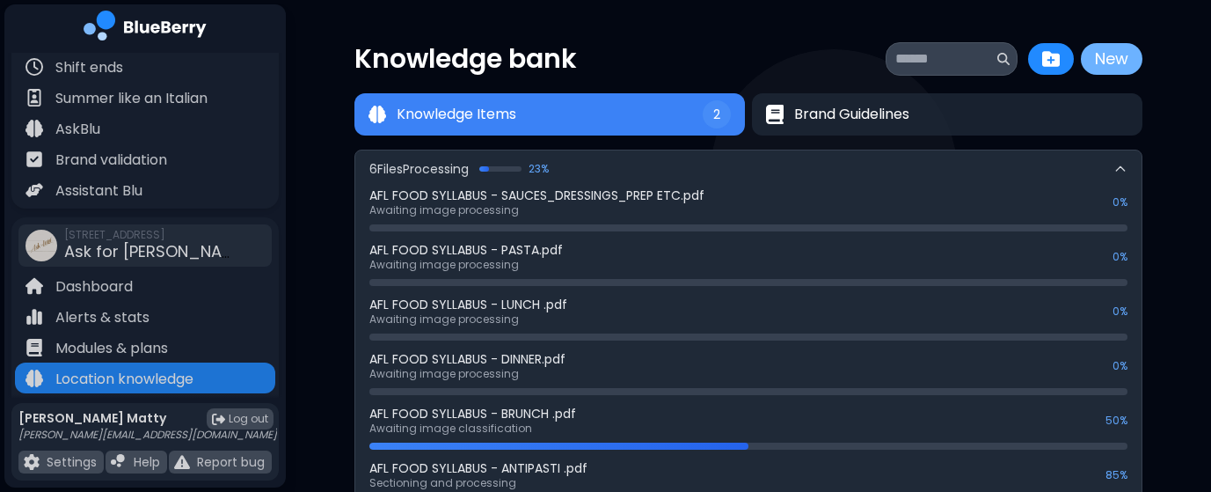
click at [1100, 55] on button "New" at bounding box center [1112, 59] width 62 height 32
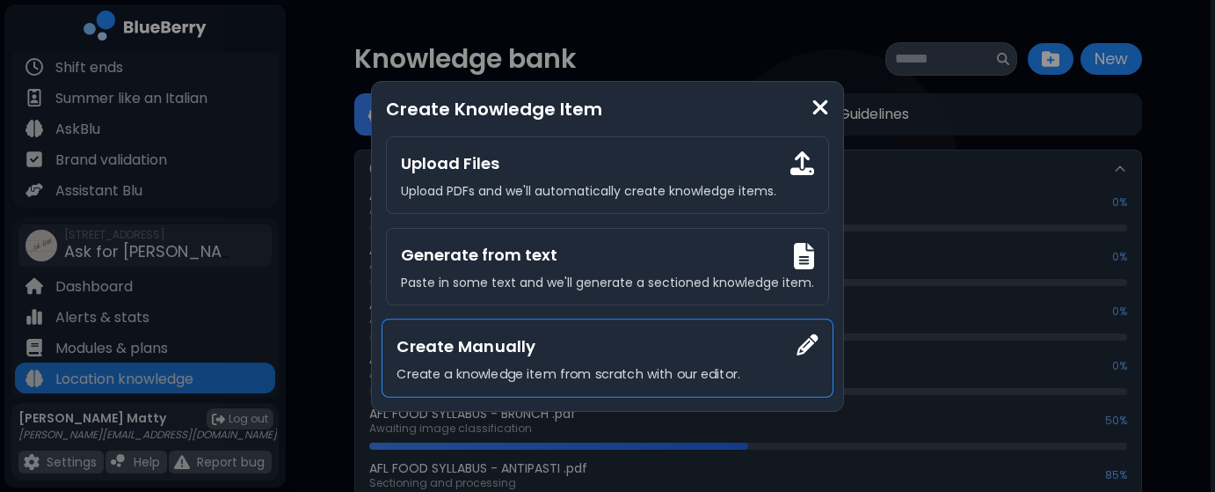
click at [661, 355] on h3 "Create Manually" at bounding box center [607, 345] width 421 height 25
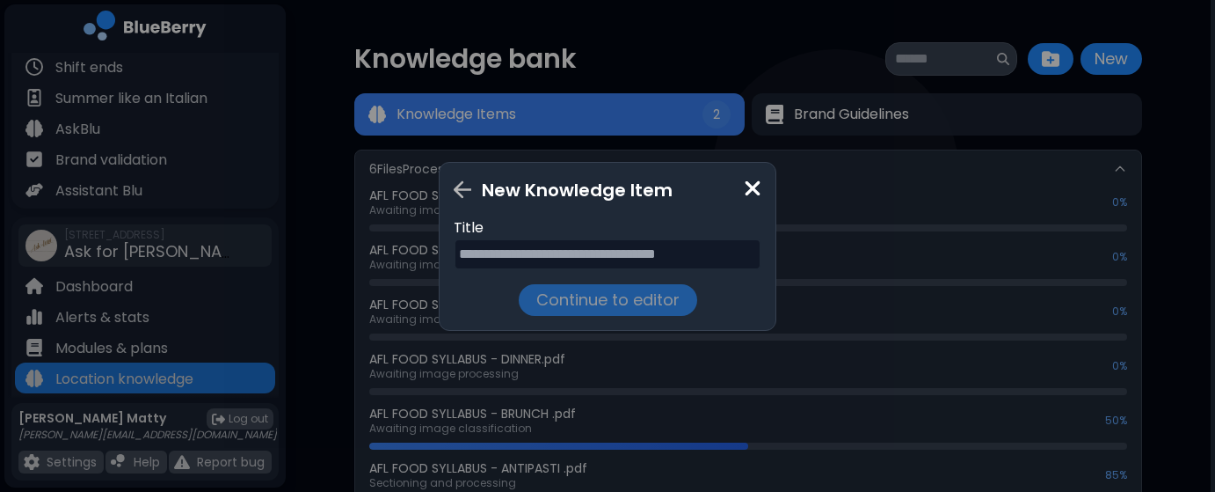
click at [595, 251] on input "text" at bounding box center [608, 254] width 308 height 32
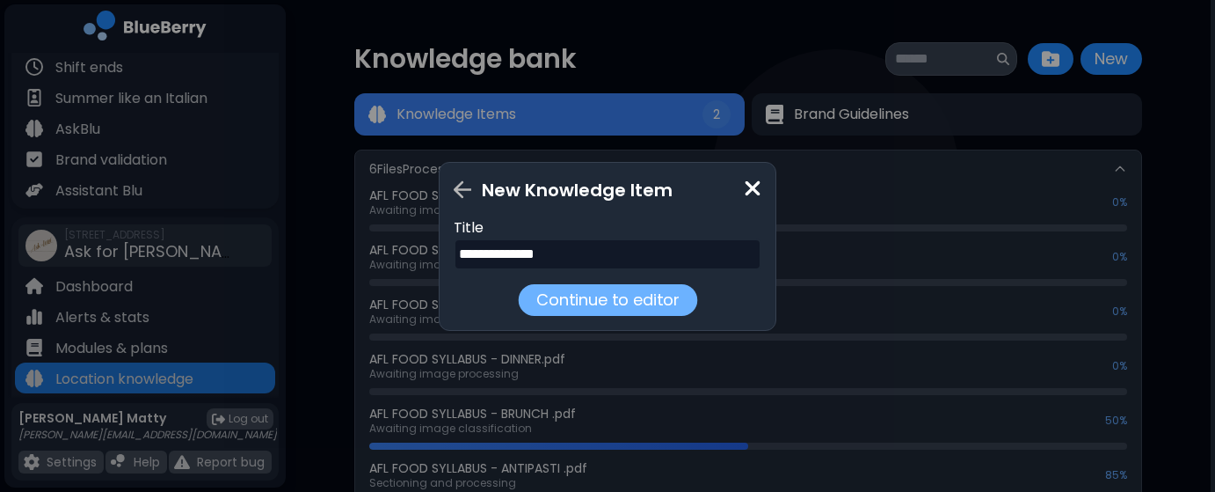
type input "**********"
click at [597, 302] on button "Continue to editor" at bounding box center [607, 299] width 179 height 32
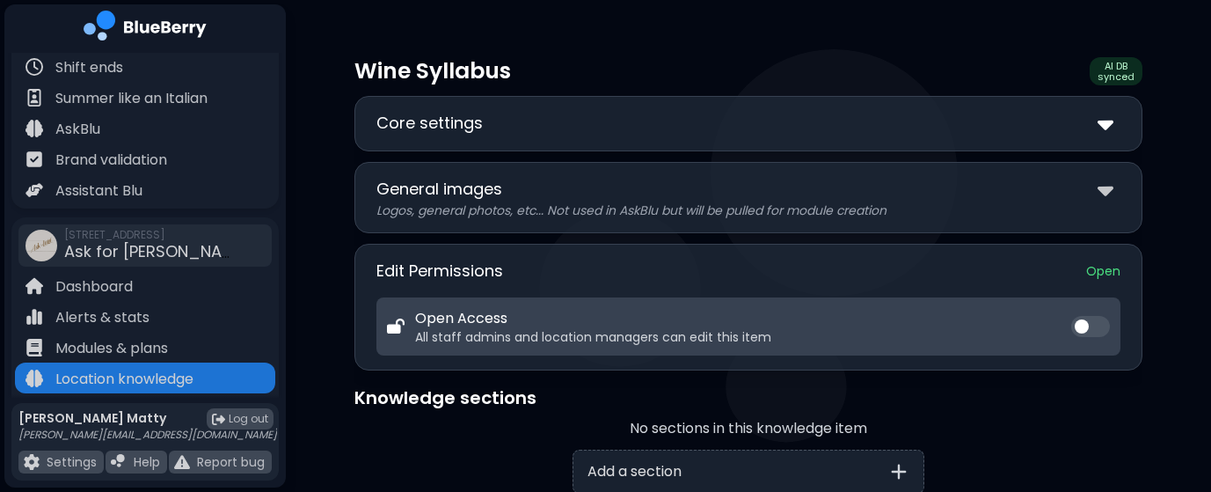
click at [1111, 116] on img at bounding box center [1105, 123] width 16 height 25
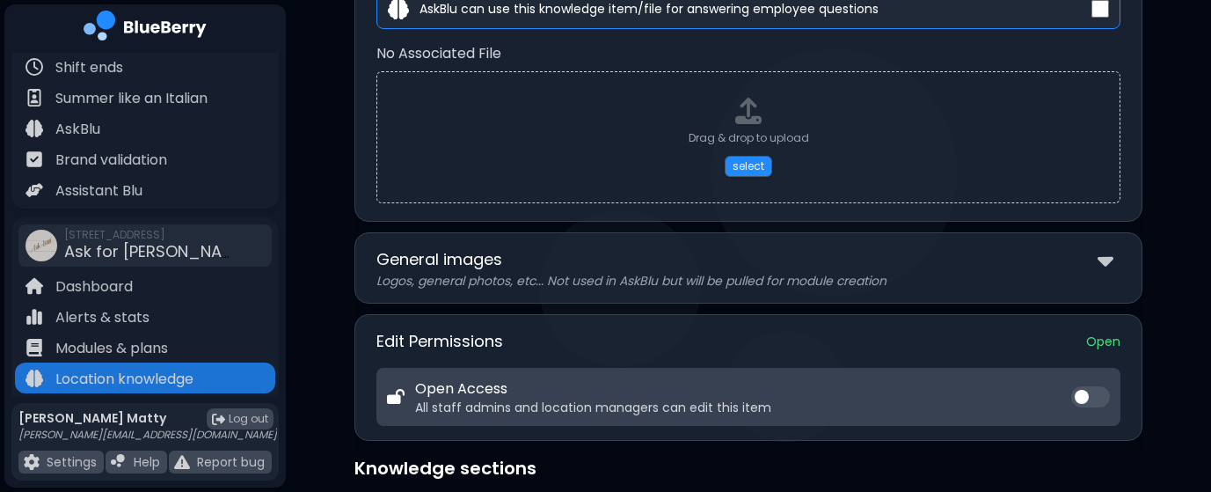
scroll to position [341, 0]
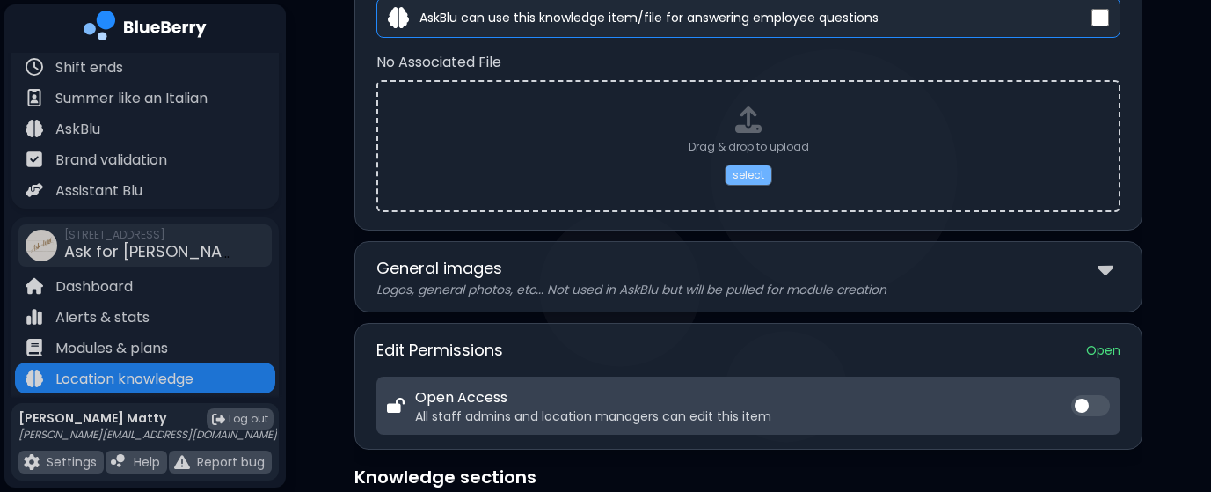
click at [745, 183] on button "select" at bounding box center [748, 174] width 47 height 21
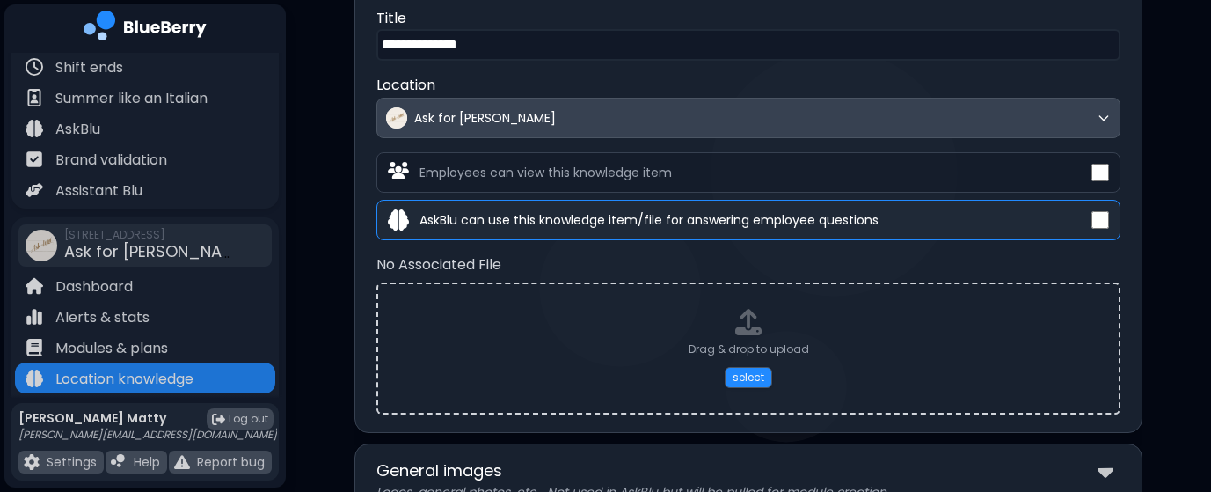
scroll to position [135, 0]
